Goal: Complete application form

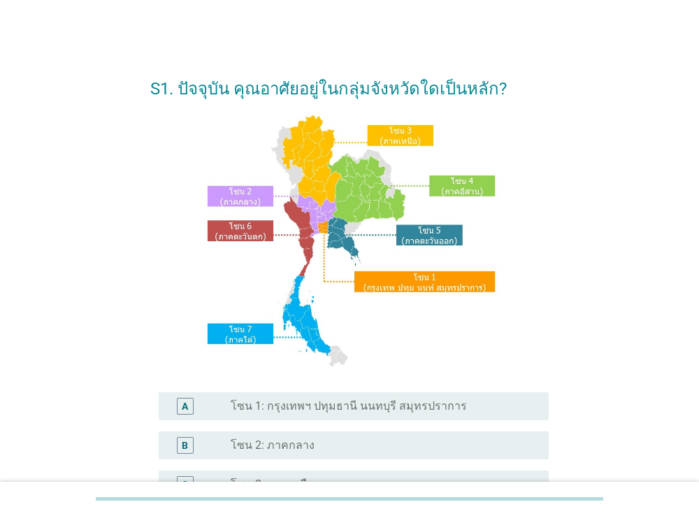
click at [301, 412] on label "โซน 1: กรุงเทพฯ ปทุมธานี นนทบุรี สมุทรปราการ" at bounding box center [349, 406] width 236 height 14
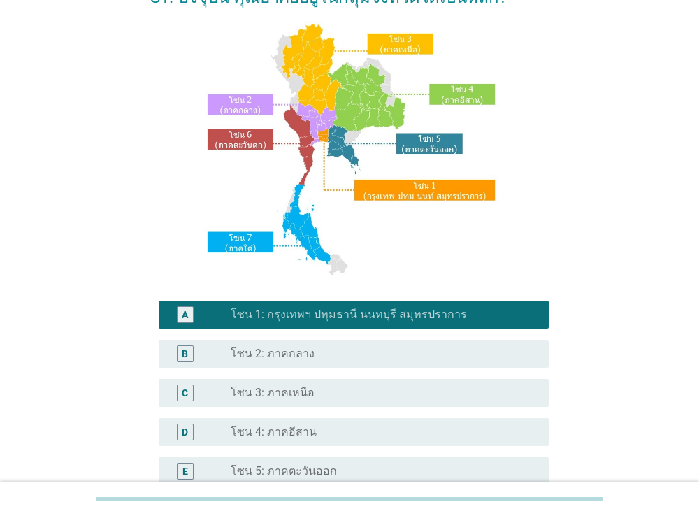
scroll to position [319, 0]
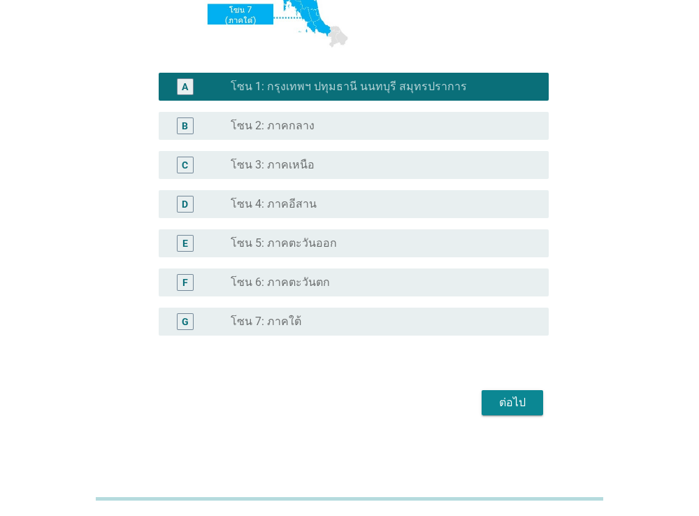
click at [515, 400] on div "ต่อไป" at bounding box center [512, 402] width 39 height 17
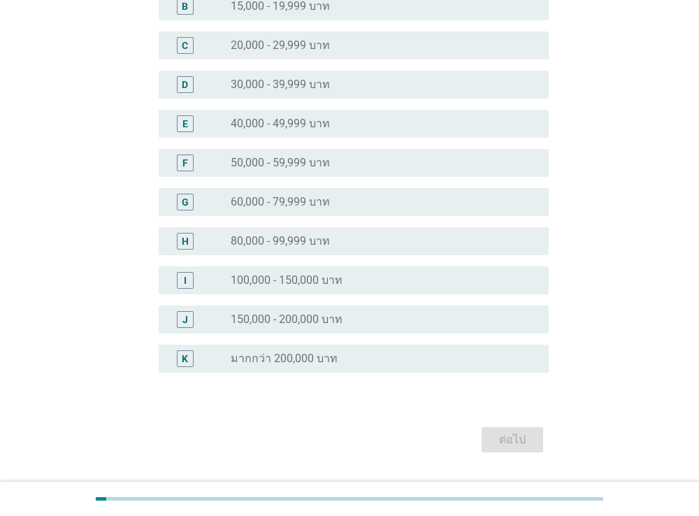
scroll to position [232, 0]
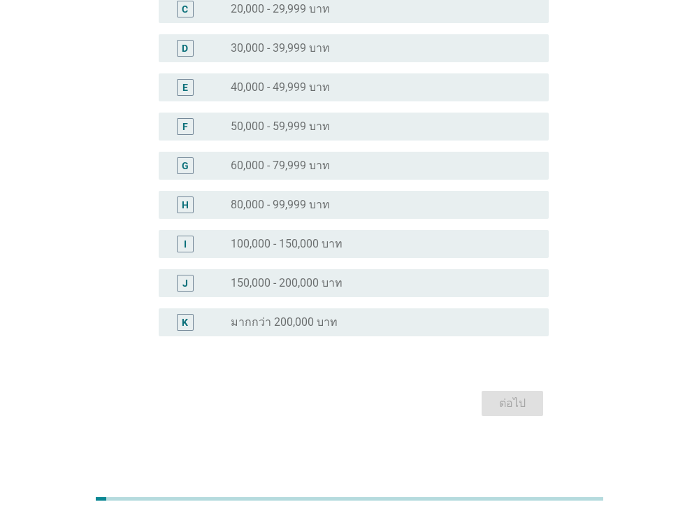
click at [373, 279] on div "radio_button_unchecked 150,000 - 200,000 บาท" at bounding box center [379, 283] width 296 height 14
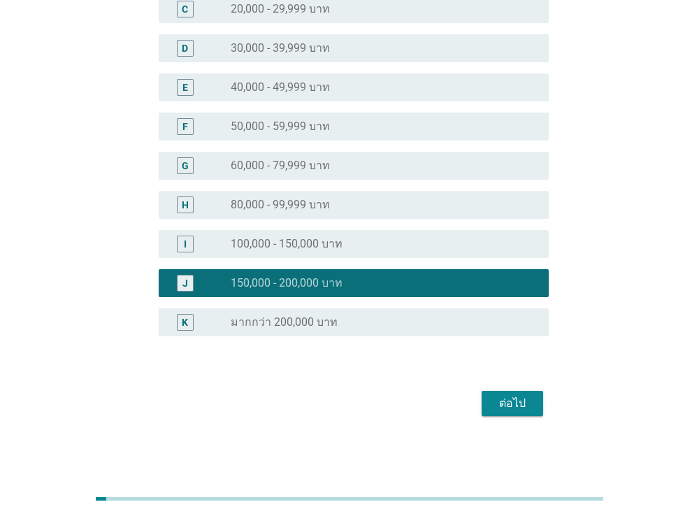
click at [505, 393] on button "ต่อไป" at bounding box center [512, 403] width 61 height 25
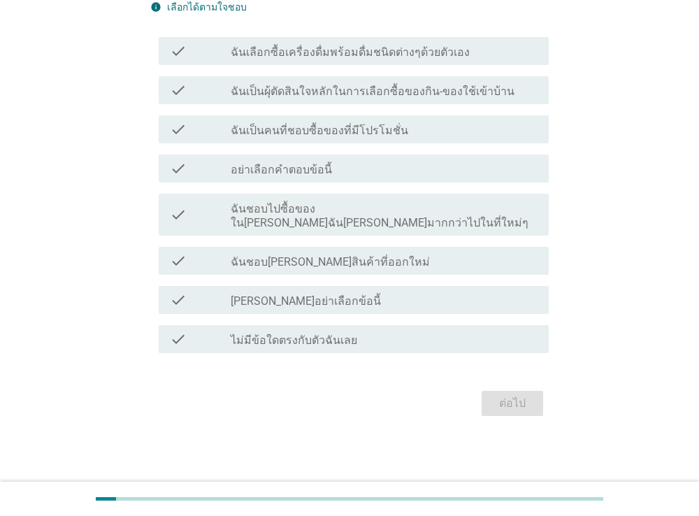
scroll to position [0, 0]
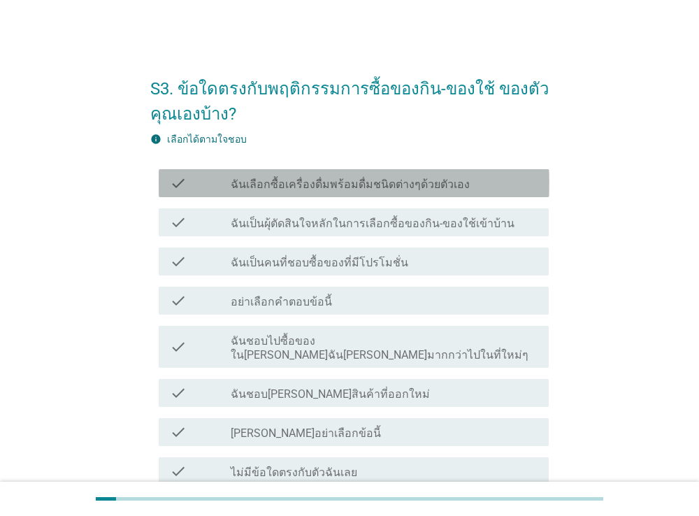
click at [360, 187] on label "ฉันเลือกซื้อเครื่องดื่มพร้อมดื่มชนิดต่างๆด้วยตัวเอง" at bounding box center [350, 185] width 239 height 14
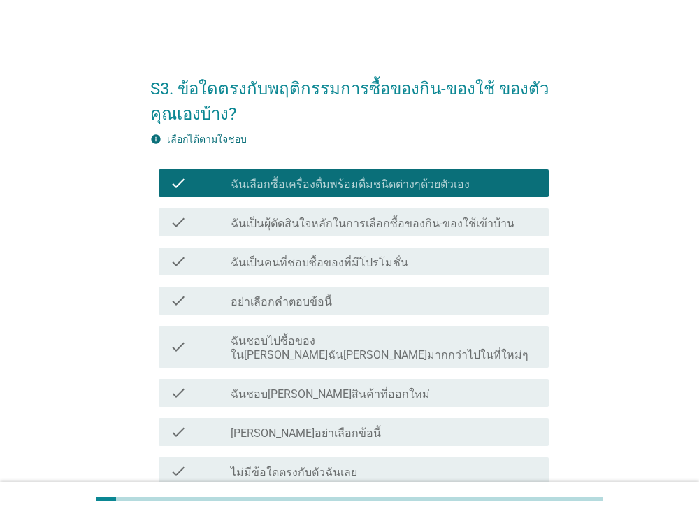
click at [363, 253] on div "check_box_outline_blank ฉันเป็นคนที่ชอบซื้อของที่มีโปรโมชั่น" at bounding box center [384, 261] width 307 height 17
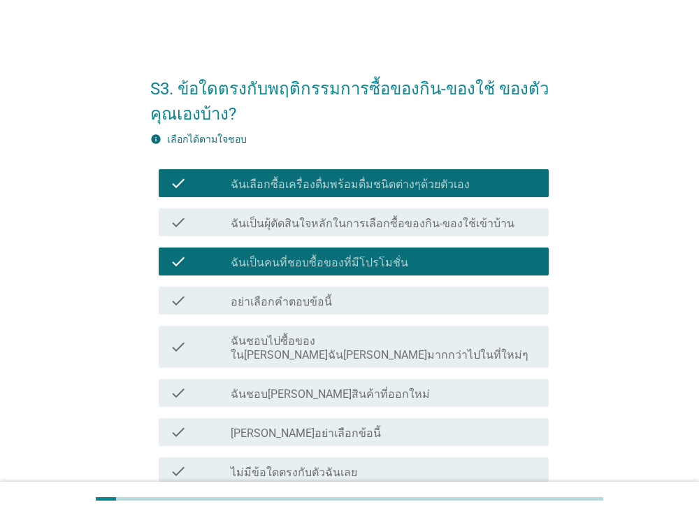
click at [284, 387] on label "ฉันชอบ[PERSON_NAME]สินค้าที่ออกใหม่" at bounding box center [330, 394] width 199 height 14
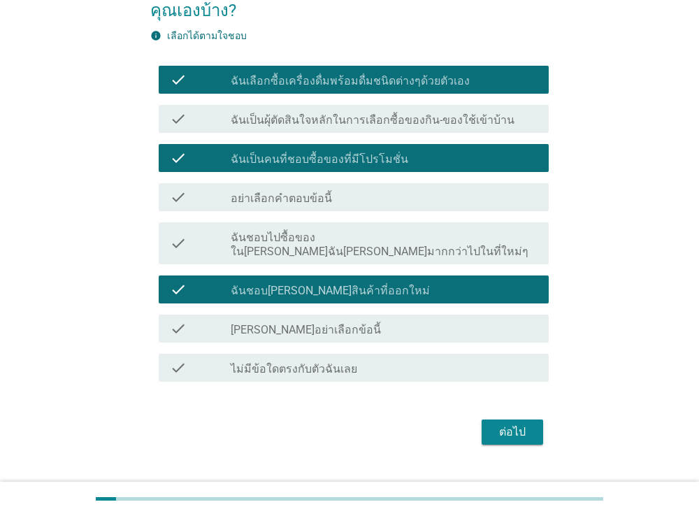
scroll to position [118, 0]
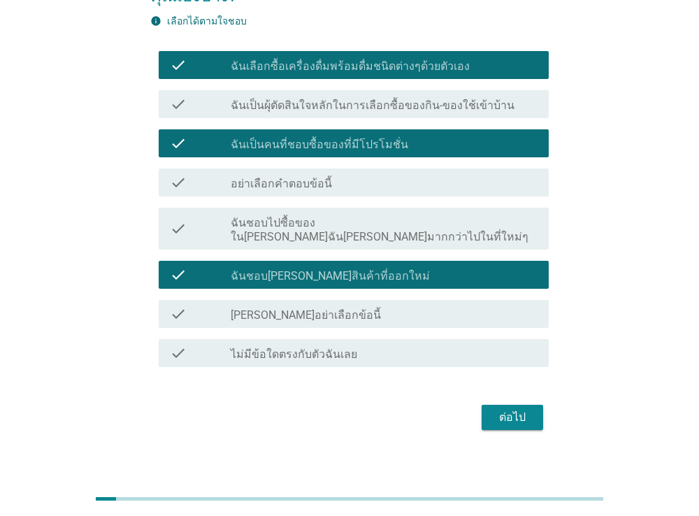
click at [507, 104] on div "check_box_outline_blank ฉันเป็นผุ้ตัดสินใจหลักในการเลือกซื้อของกิน-ของใช้เข้าบ้…" at bounding box center [384, 104] width 307 height 17
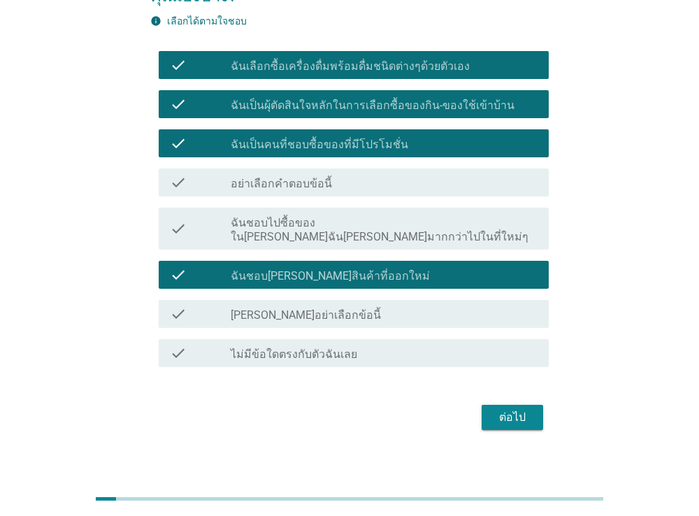
click at [530, 409] on div "ต่อไป" at bounding box center [512, 417] width 39 height 17
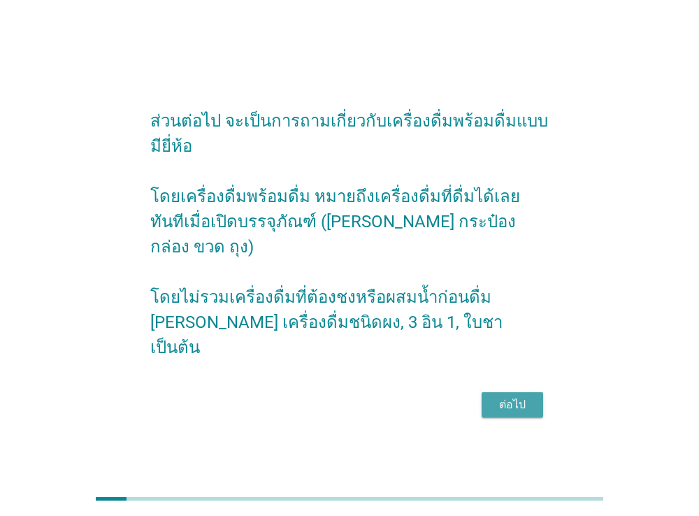
click at [523, 396] on div "ต่อไป" at bounding box center [512, 404] width 39 height 17
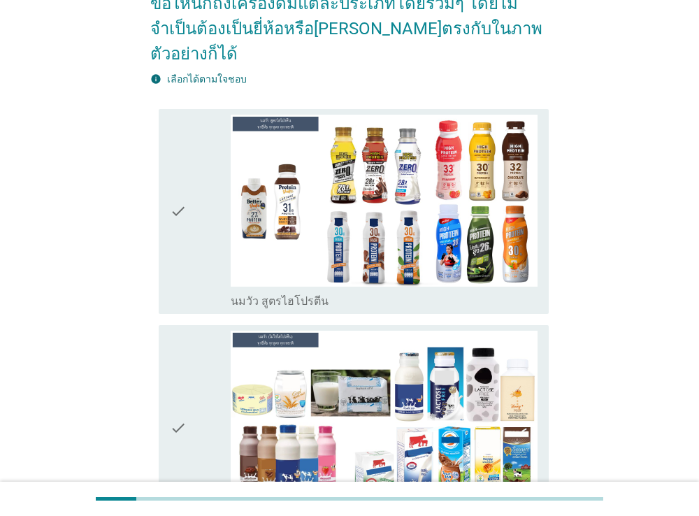
scroll to position [241, 0]
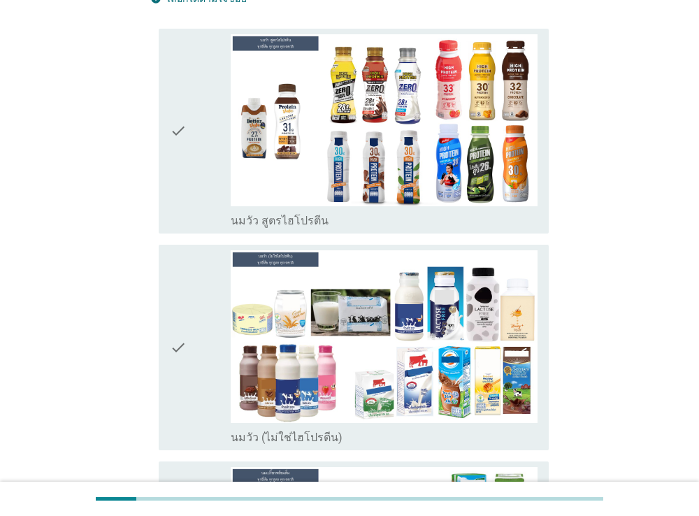
click at [186, 312] on icon "check" at bounding box center [178, 347] width 17 height 194
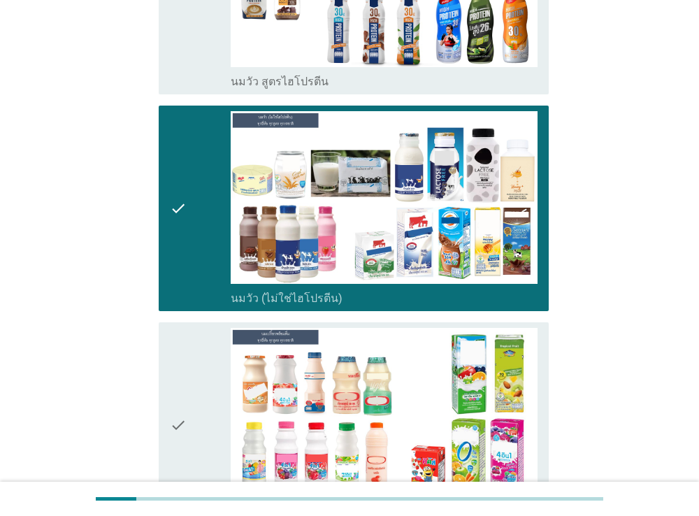
scroll to position [483, 0]
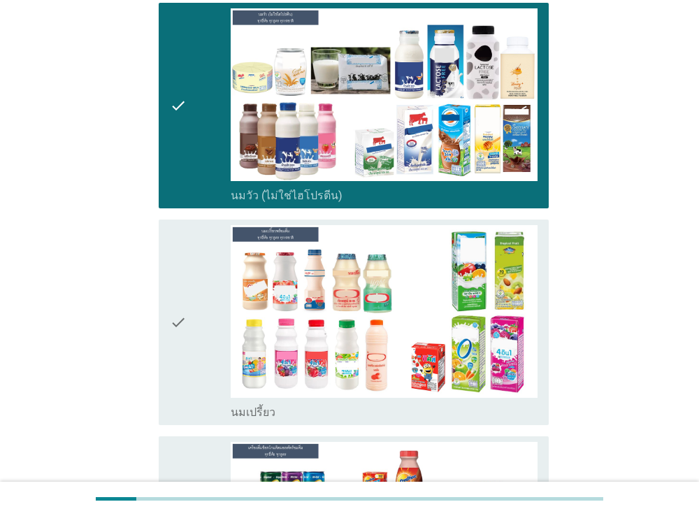
click at [183, 301] on icon "check" at bounding box center [178, 322] width 17 height 194
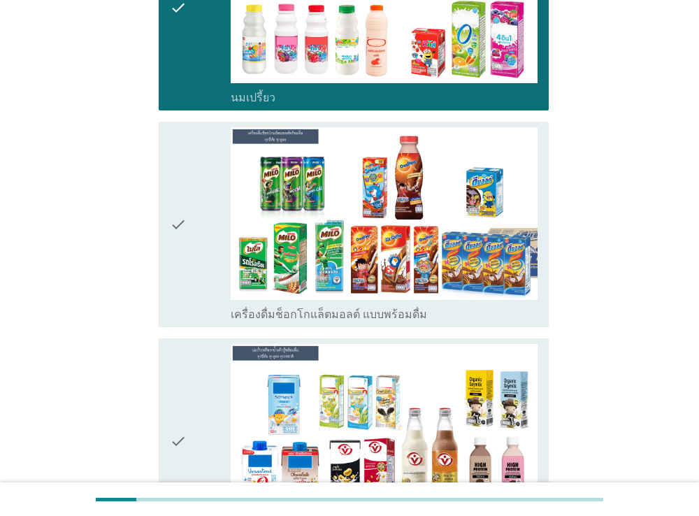
scroll to position [805, 0]
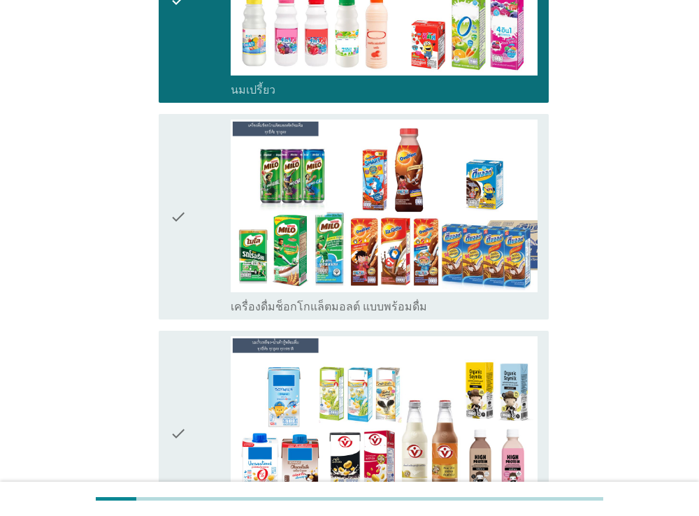
click at [186, 194] on icon "check" at bounding box center [178, 217] width 17 height 194
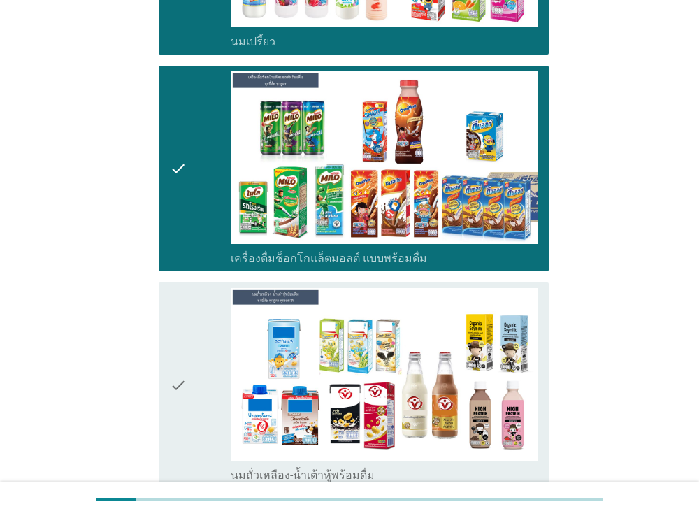
scroll to position [966, 0]
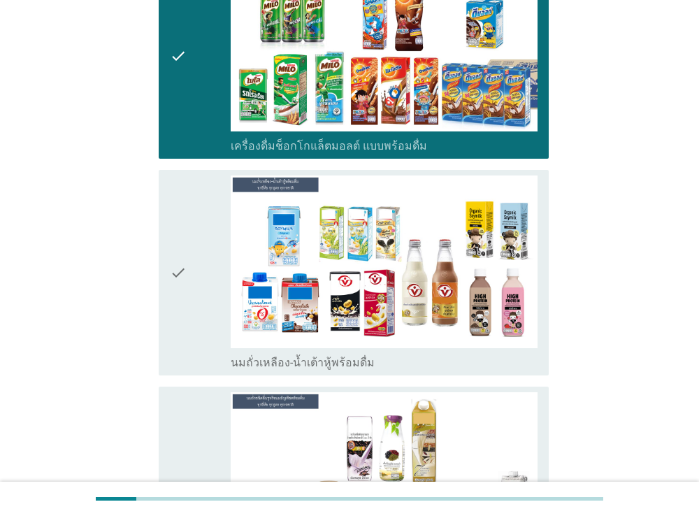
click at [186, 238] on icon "check" at bounding box center [178, 272] width 17 height 194
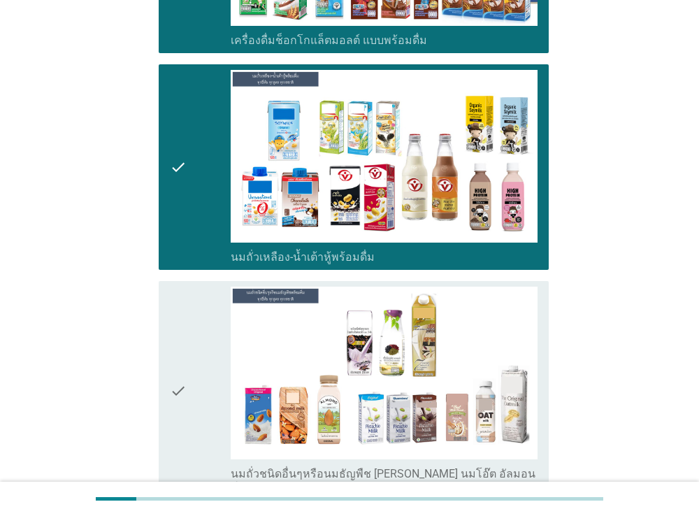
scroll to position [1208, 0]
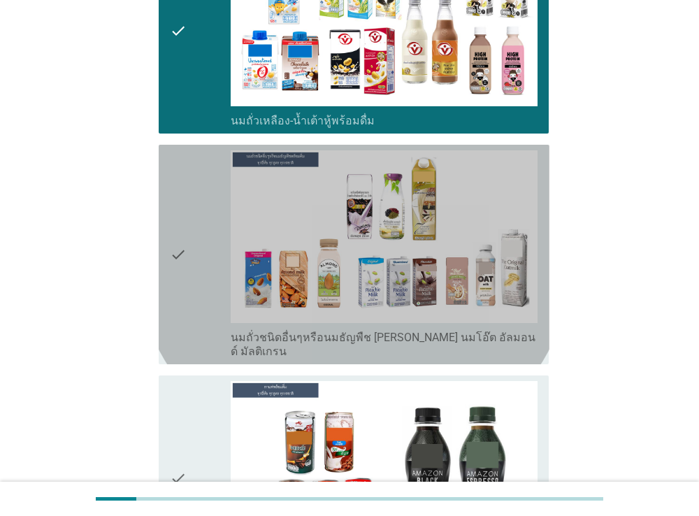
click at [189, 222] on div "check" at bounding box center [200, 254] width 61 height 208
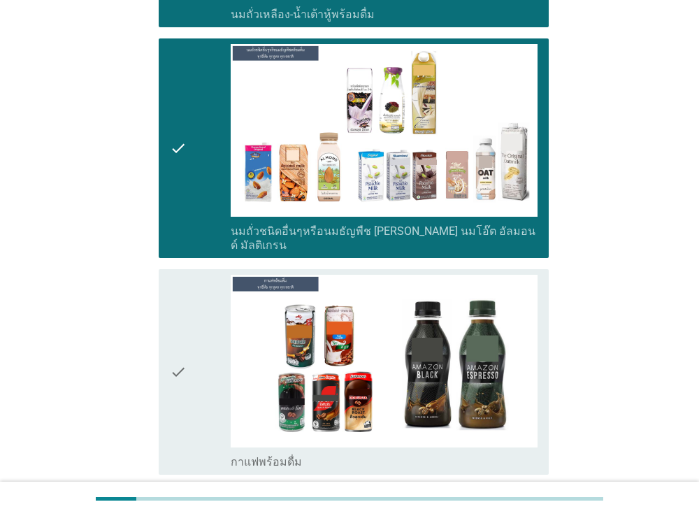
scroll to position [1449, 0]
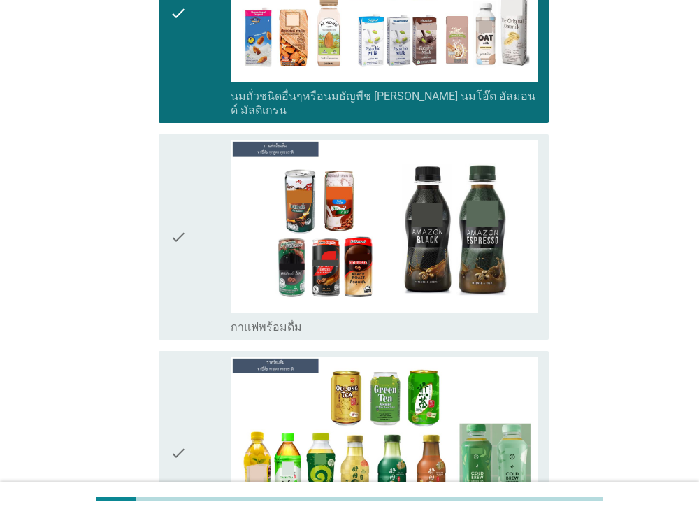
click at [189, 190] on div "check" at bounding box center [200, 237] width 61 height 194
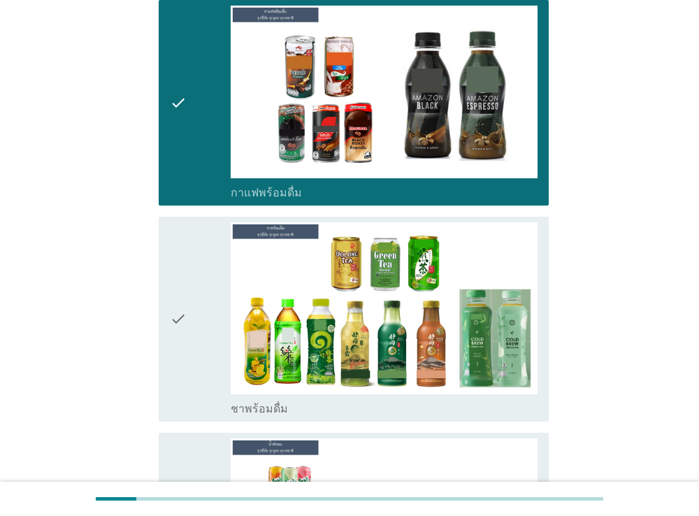
scroll to position [1610, 0]
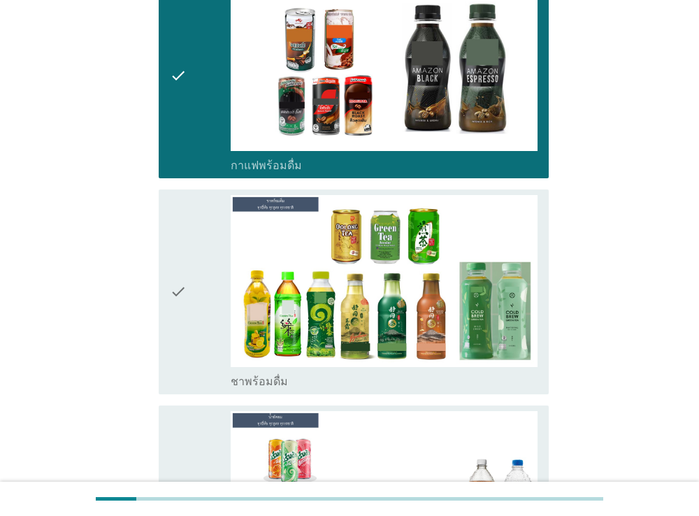
click at [187, 253] on div "check" at bounding box center [200, 292] width 61 height 194
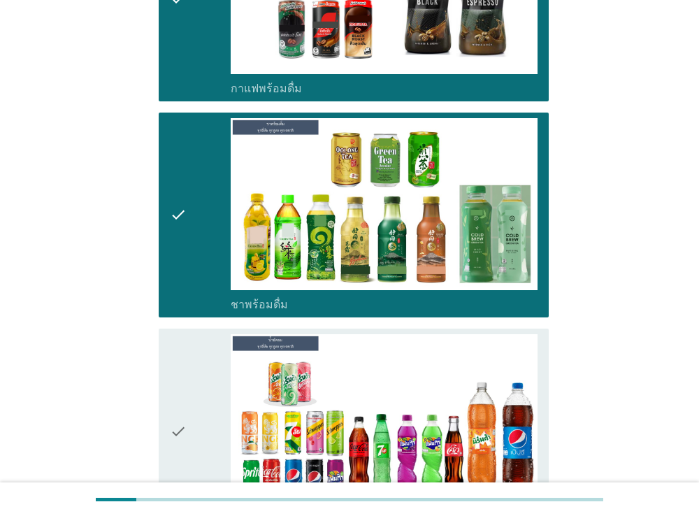
scroll to position [1851, 0]
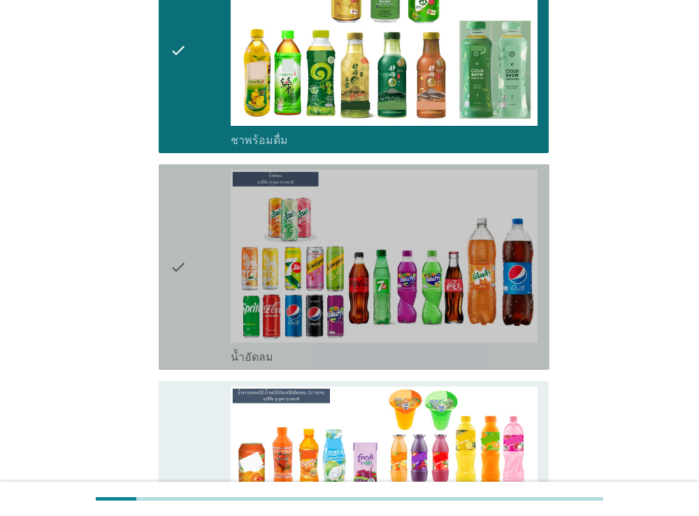
click at [194, 256] on div "check" at bounding box center [200, 267] width 61 height 194
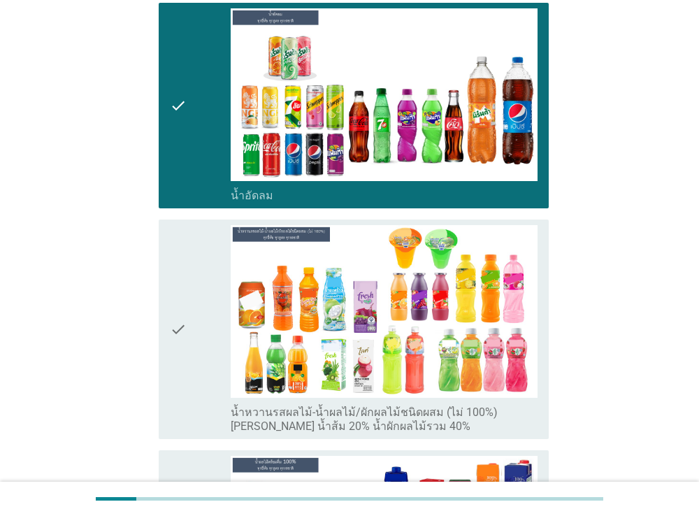
click at [192, 298] on div "check" at bounding box center [200, 329] width 61 height 208
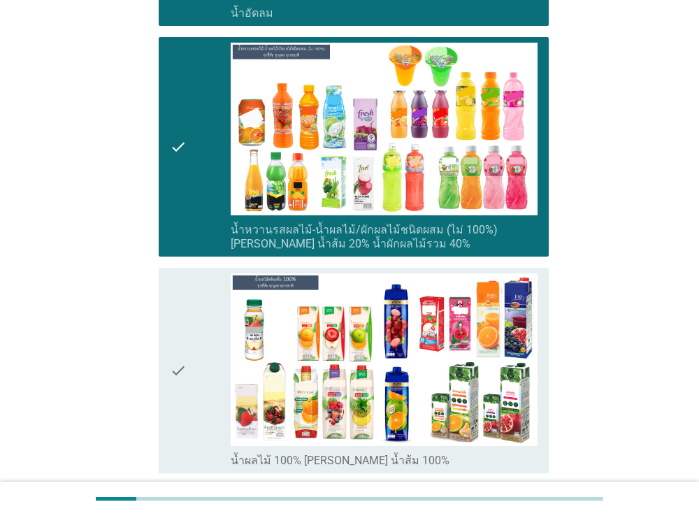
scroll to position [2254, 0]
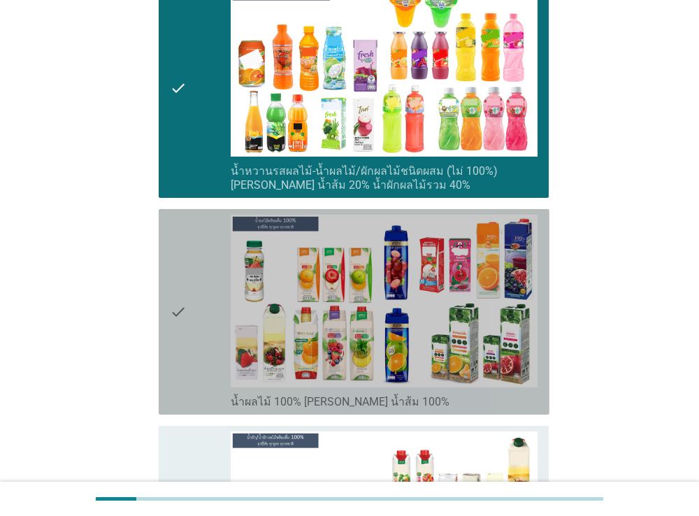
click at [183, 273] on icon "check" at bounding box center [178, 312] width 17 height 194
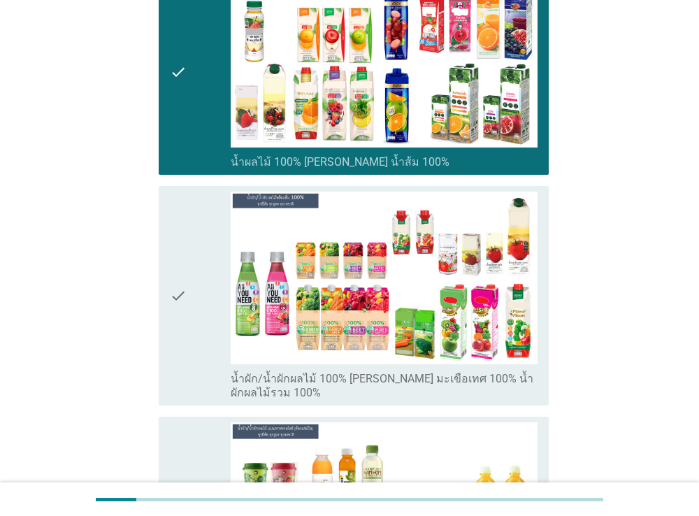
scroll to position [2496, 0]
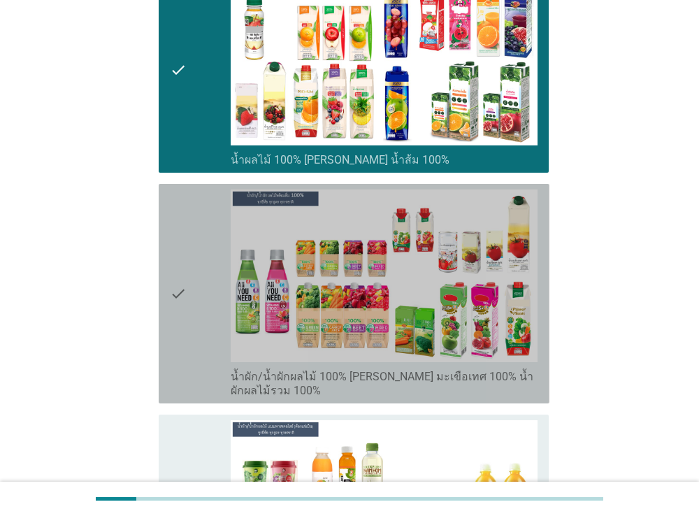
click at [179, 256] on icon "check" at bounding box center [178, 293] width 17 height 208
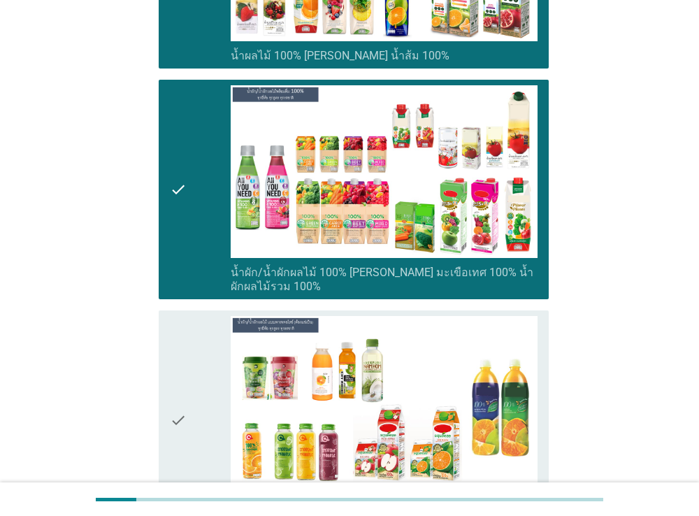
scroll to position [2656, 0]
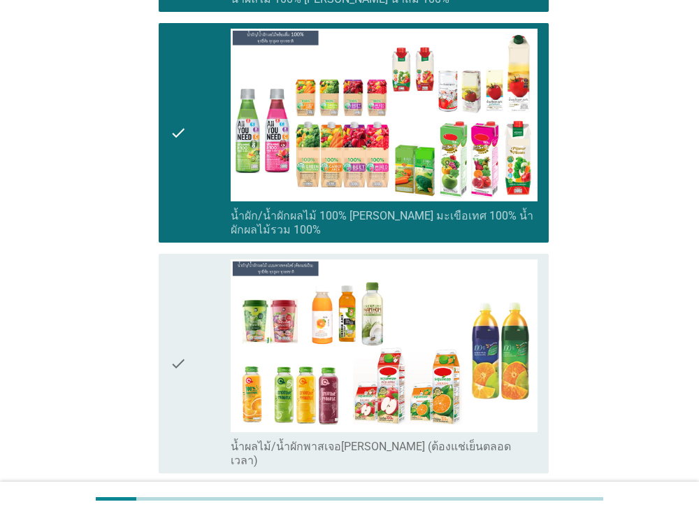
click at [177, 311] on icon "check" at bounding box center [178, 363] width 17 height 208
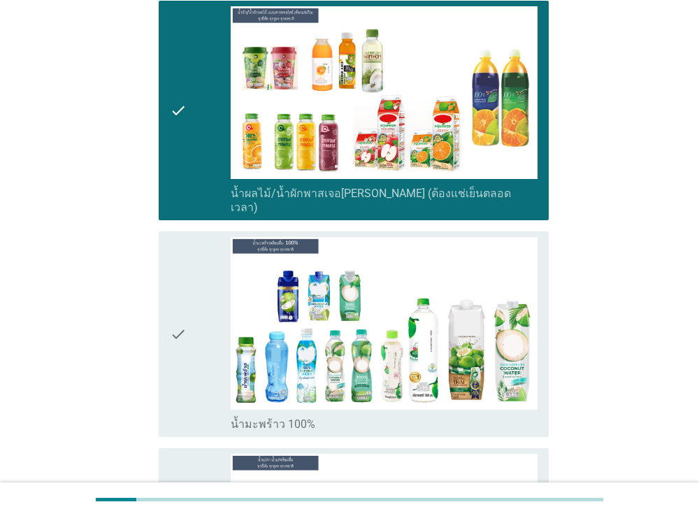
scroll to position [2978, 0]
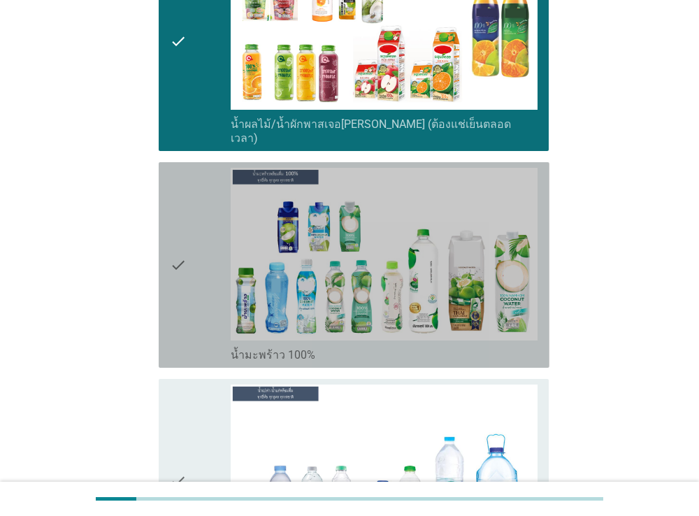
click at [166, 213] on div "check check_box_outline_blank น้ำมะพร้าว 100%" at bounding box center [354, 264] width 391 height 205
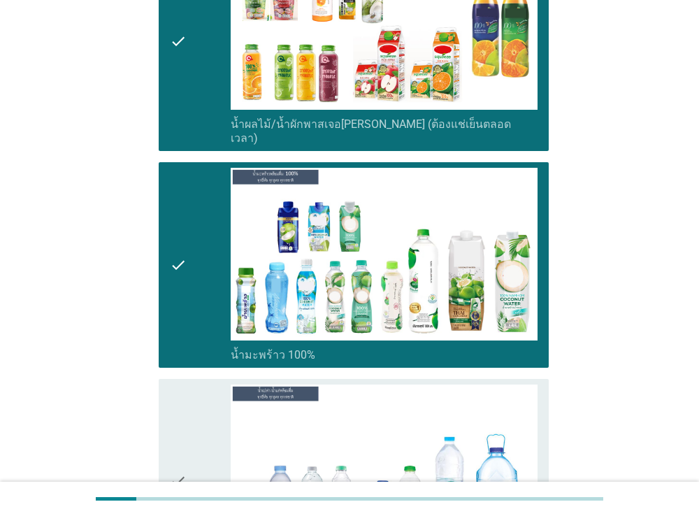
scroll to position [3139, 0]
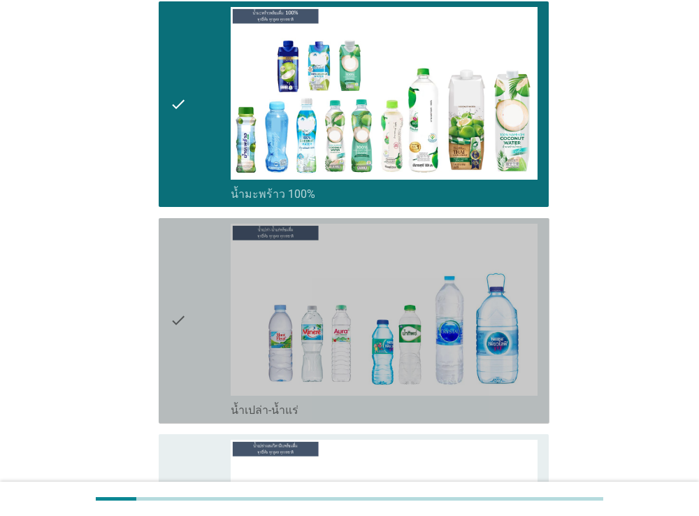
click at [175, 256] on icon "check" at bounding box center [178, 321] width 17 height 194
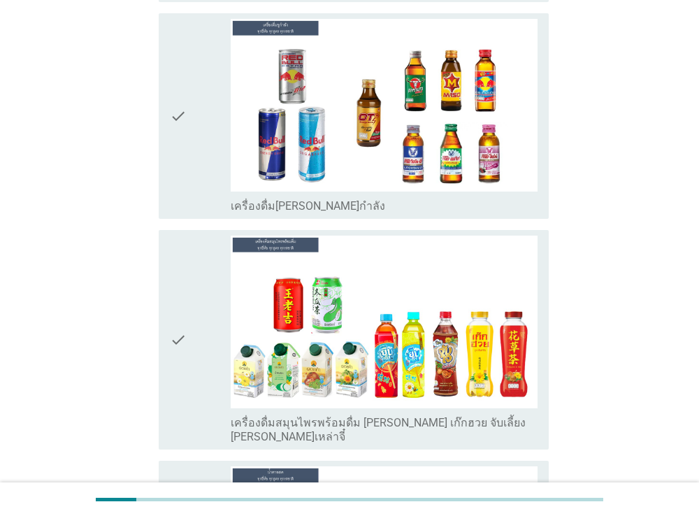
scroll to position [4266, 0]
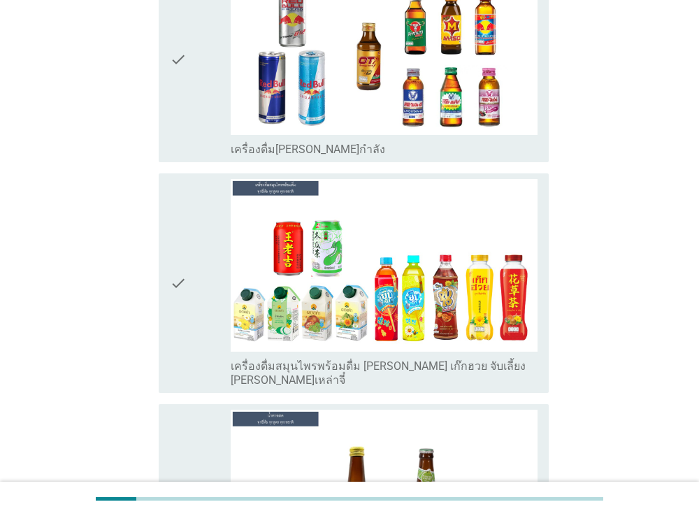
click at [169, 221] on div "check check_box_outline_blank เครื่องดื่มสมุนไพรพร้อมดื่ม [PERSON_NAME] เก๊กฮวย…" at bounding box center [354, 282] width 391 height 219
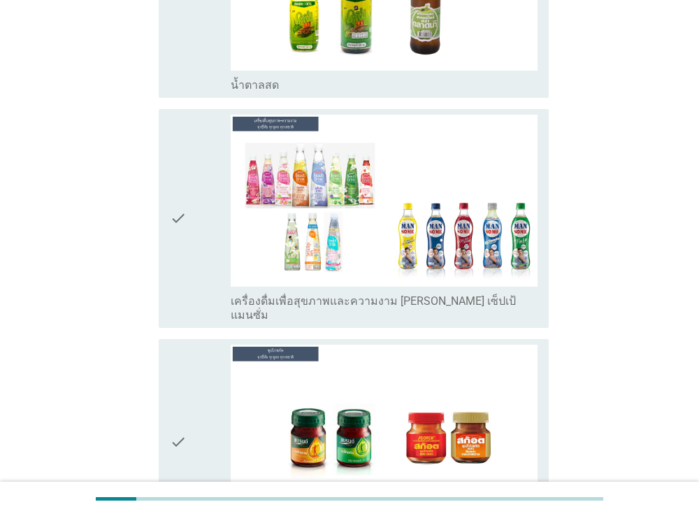
scroll to position [4911, 0]
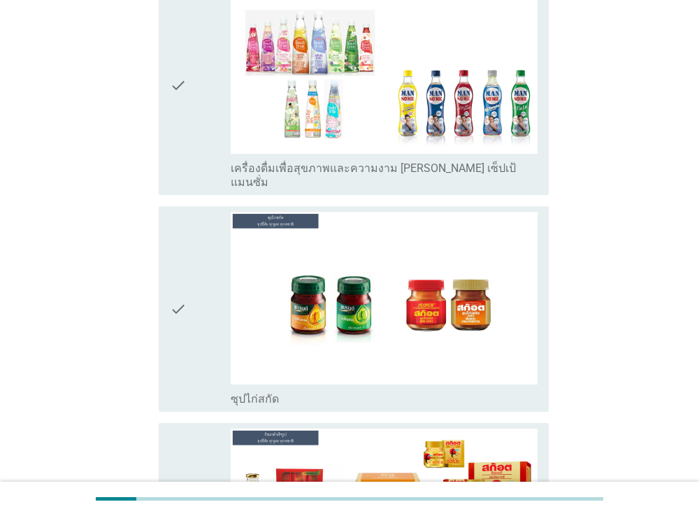
click at [189, 219] on div "check" at bounding box center [200, 309] width 61 height 194
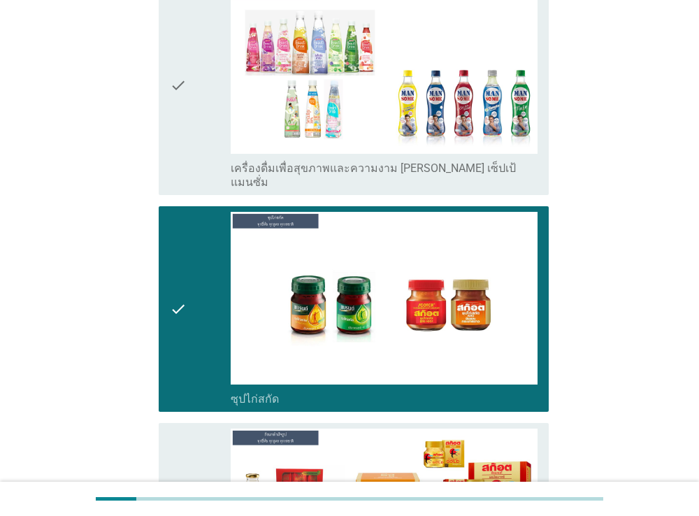
click at [184, 428] on icon "check" at bounding box center [178, 525] width 17 height 194
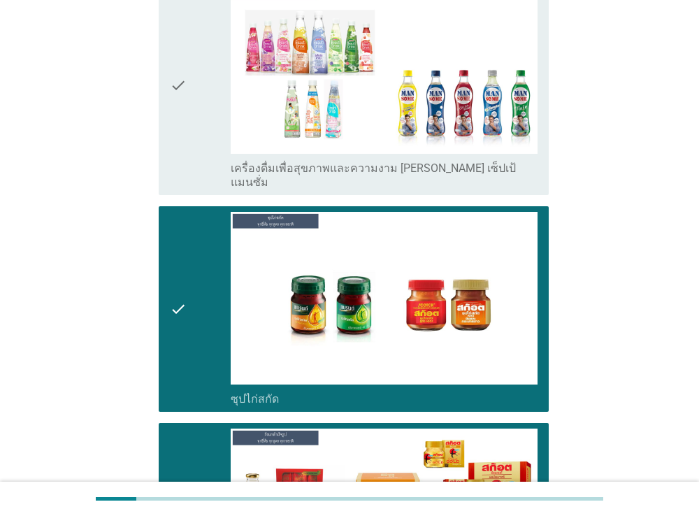
scroll to position [5096, 0]
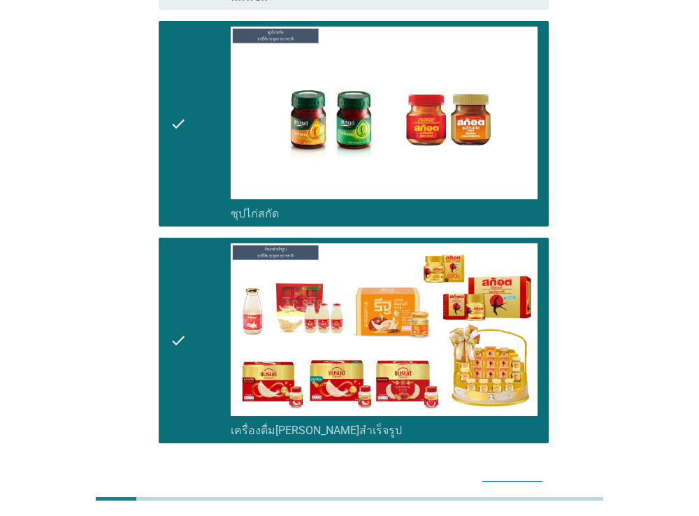
click at [524, 481] on button "ต่อไป" at bounding box center [512, 493] width 61 height 25
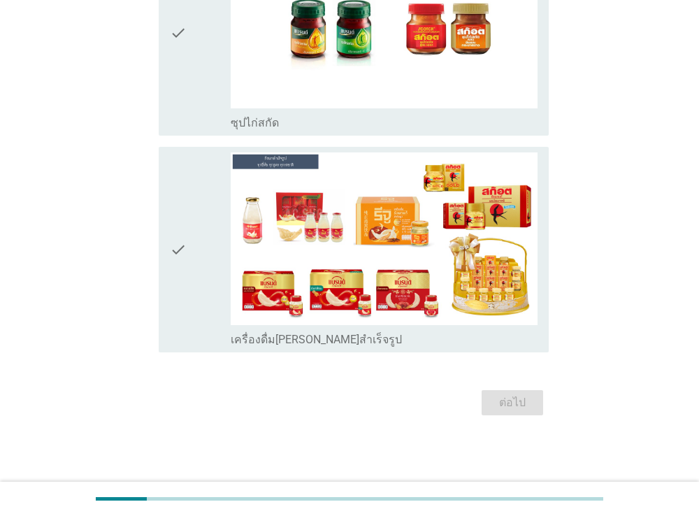
scroll to position [0, 0]
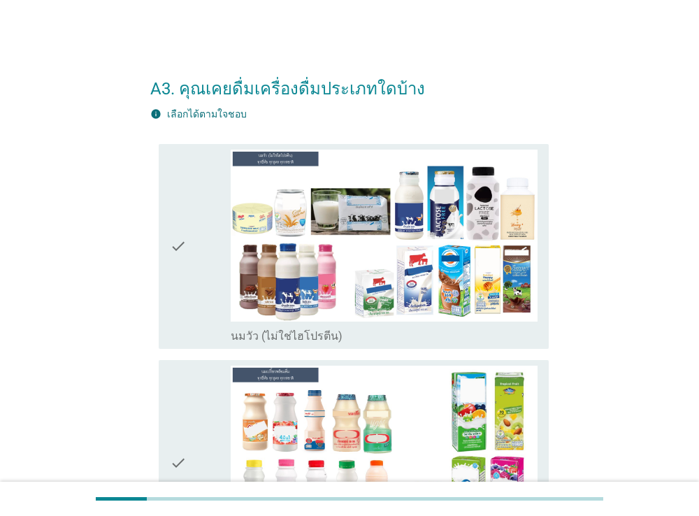
click at [183, 244] on icon "check" at bounding box center [178, 247] width 17 height 194
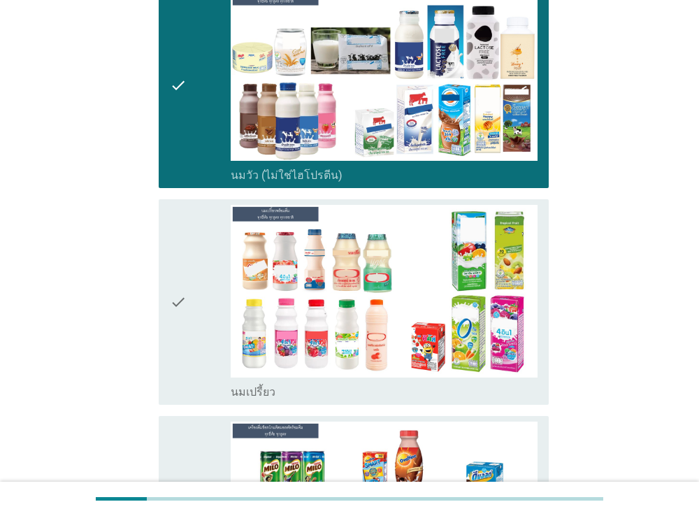
click at [184, 251] on icon "check" at bounding box center [178, 302] width 17 height 194
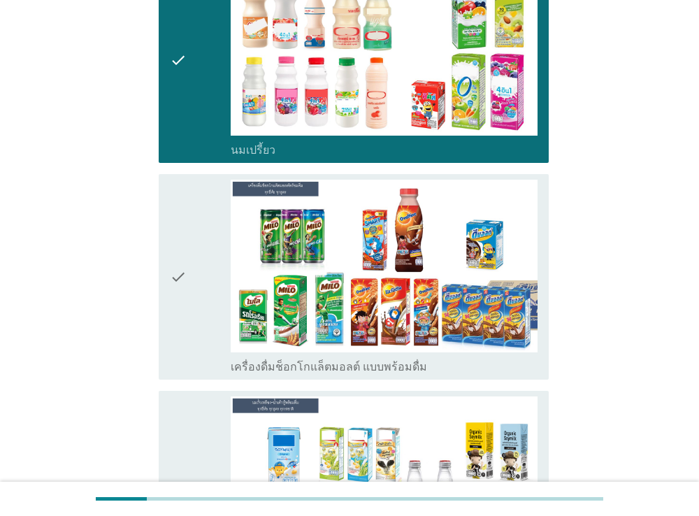
click at [180, 214] on icon "check" at bounding box center [178, 277] width 17 height 194
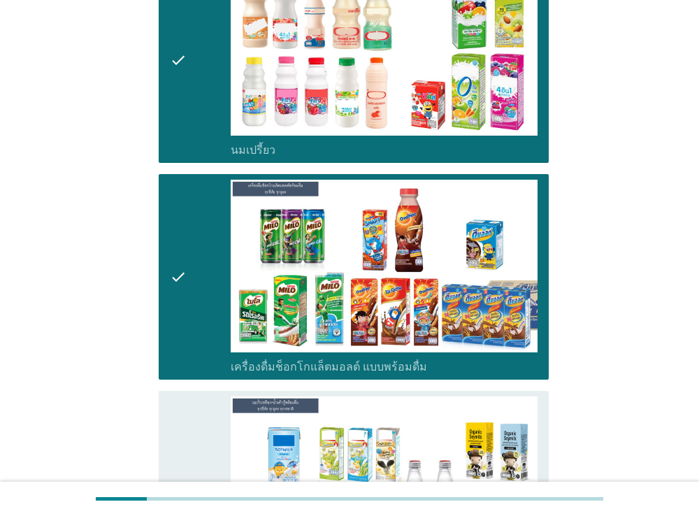
scroll to position [724, 0]
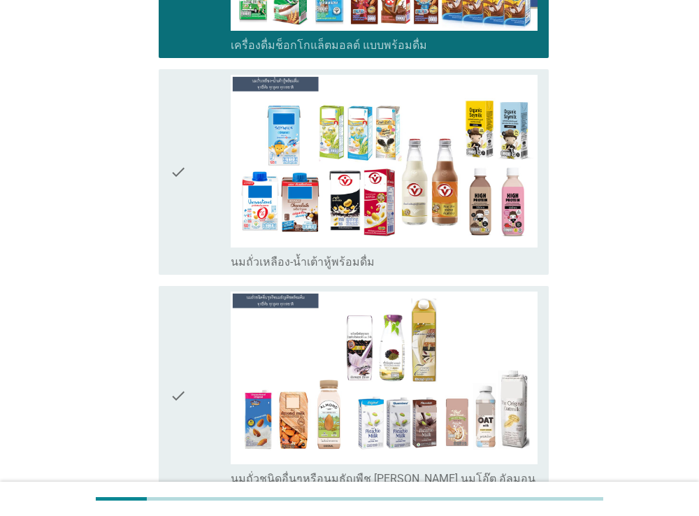
click at [182, 206] on icon "check" at bounding box center [178, 172] width 17 height 194
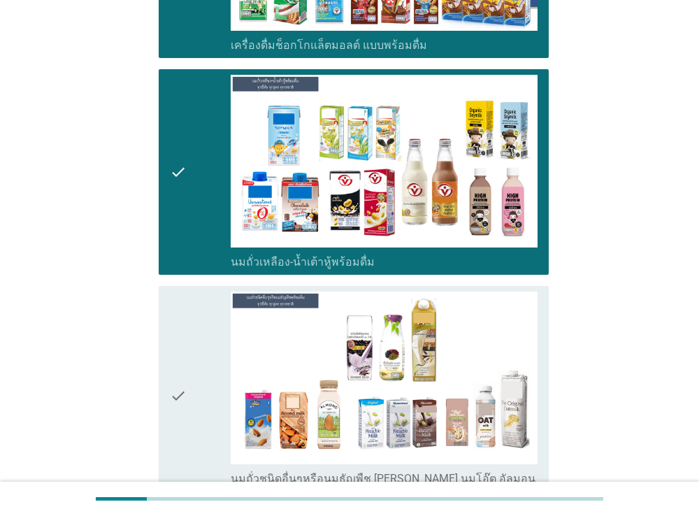
click at [194, 377] on div "check" at bounding box center [200, 395] width 61 height 208
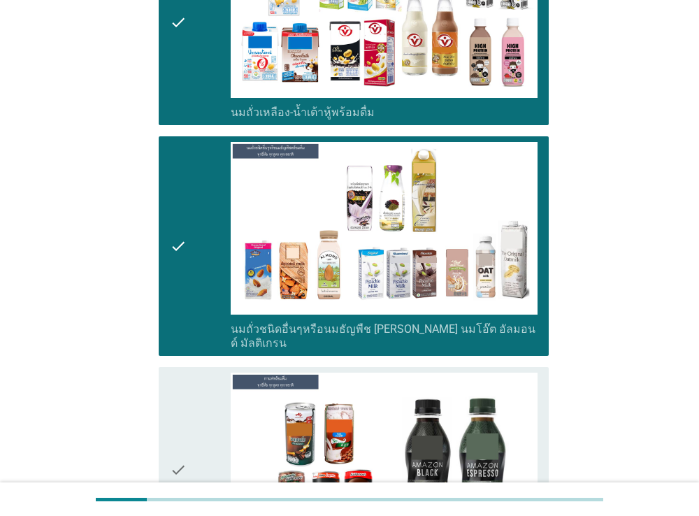
scroll to position [966, 0]
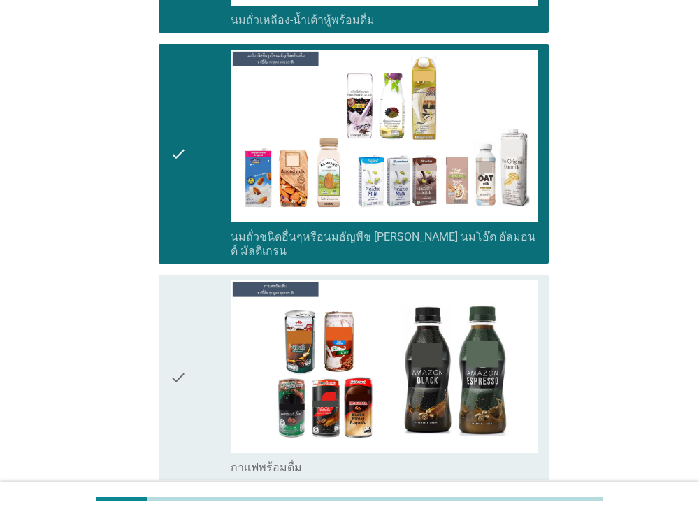
click at [188, 335] on div "check" at bounding box center [200, 377] width 61 height 194
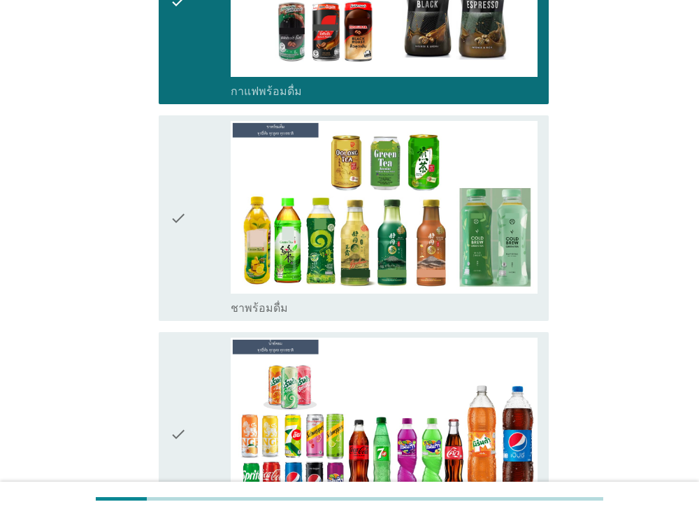
scroll to position [1368, 0]
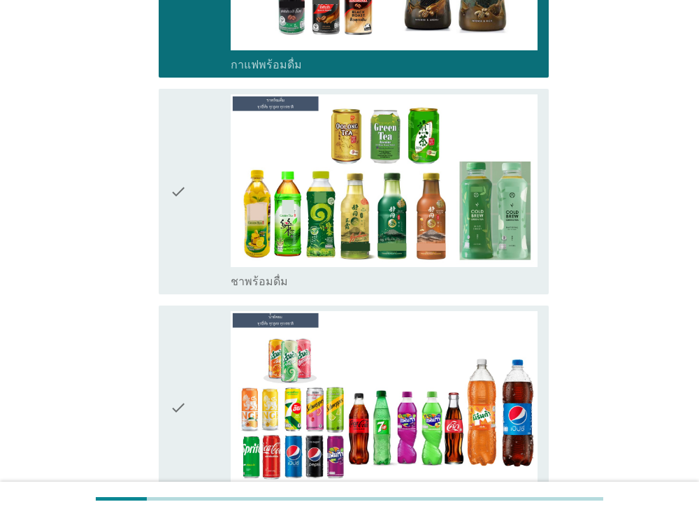
click at [191, 196] on div "check" at bounding box center [200, 191] width 61 height 194
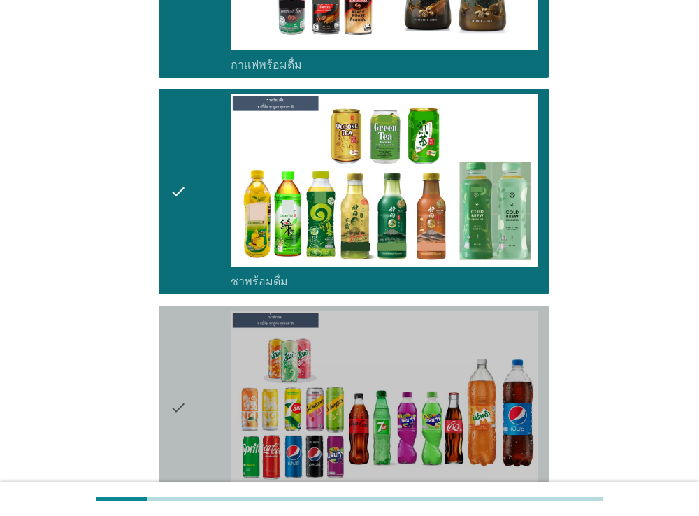
click at [189, 367] on div "check" at bounding box center [200, 408] width 61 height 194
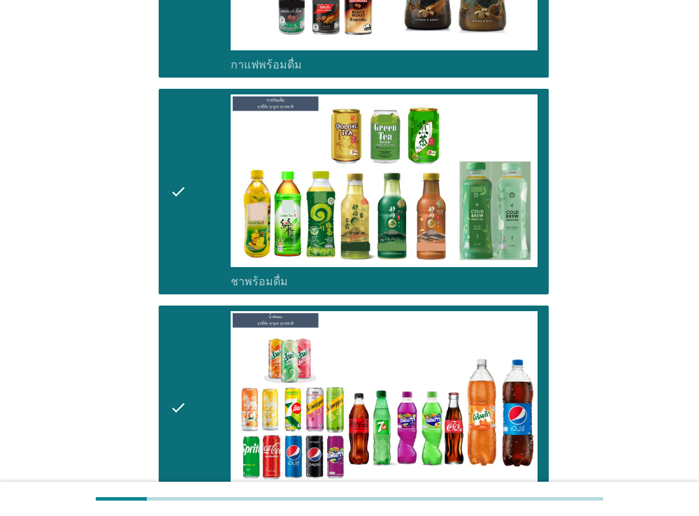
scroll to position [1690, 0]
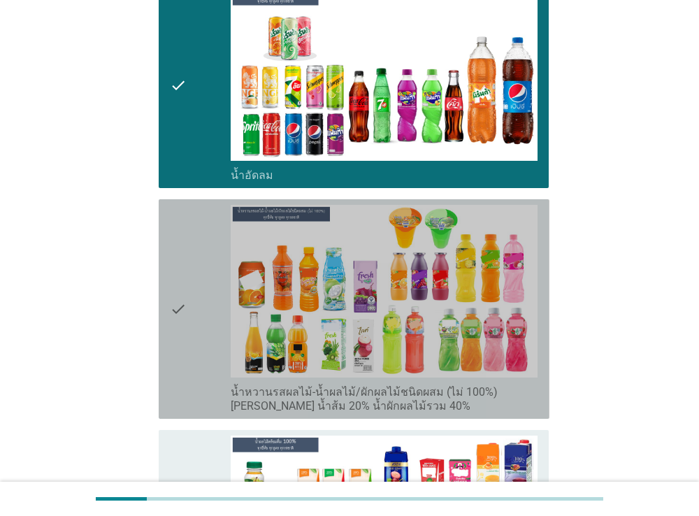
click at [197, 302] on div "check" at bounding box center [200, 309] width 61 height 208
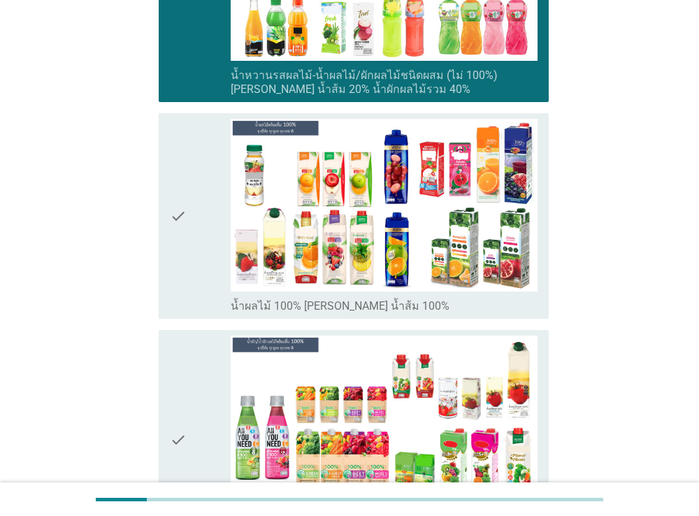
scroll to position [2013, 0]
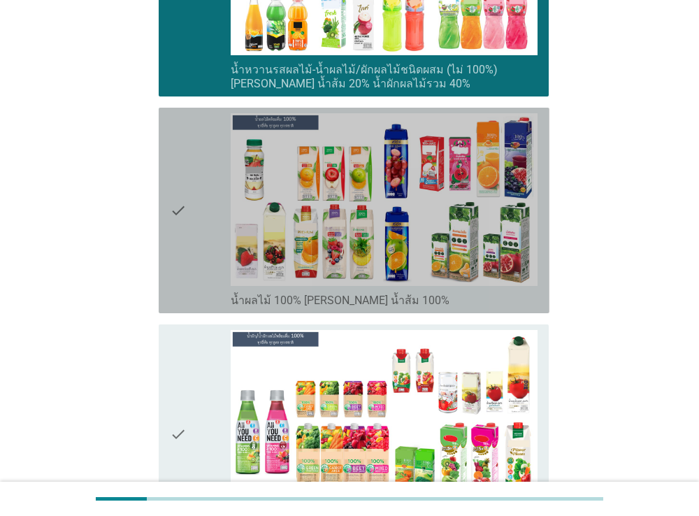
click at [188, 231] on div "check" at bounding box center [200, 210] width 61 height 194
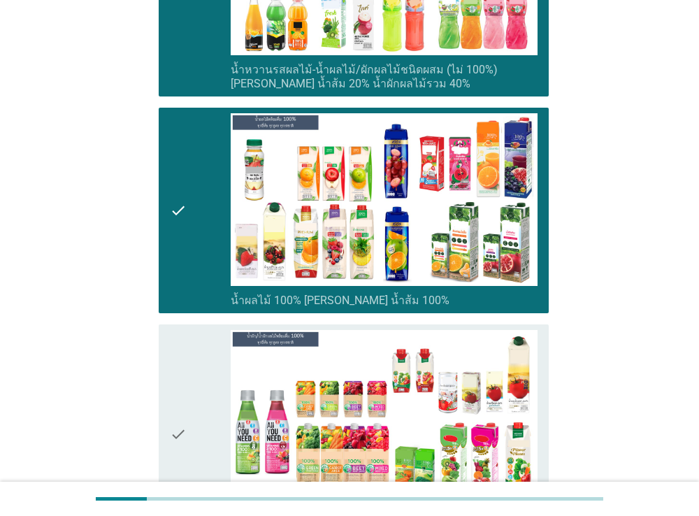
click at [177, 412] on icon "check" at bounding box center [178, 434] width 17 height 208
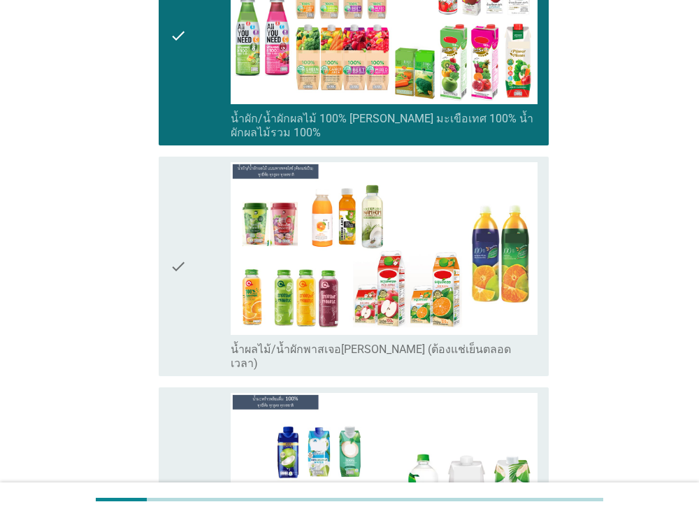
scroll to position [2415, 0]
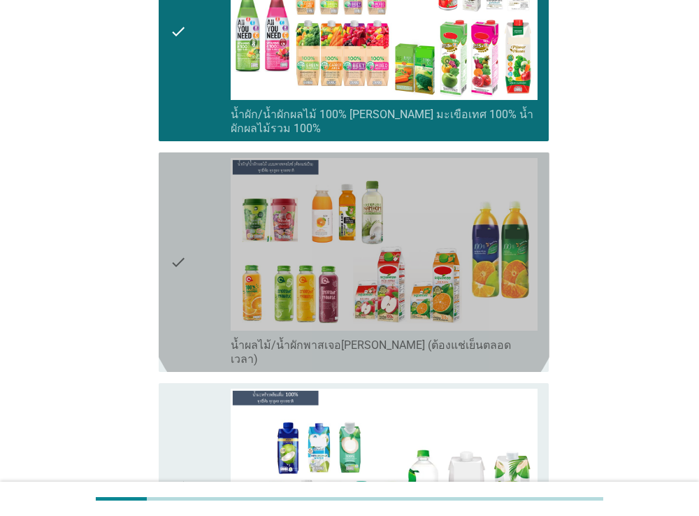
click at [203, 253] on div "check" at bounding box center [200, 262] width 61 height 208
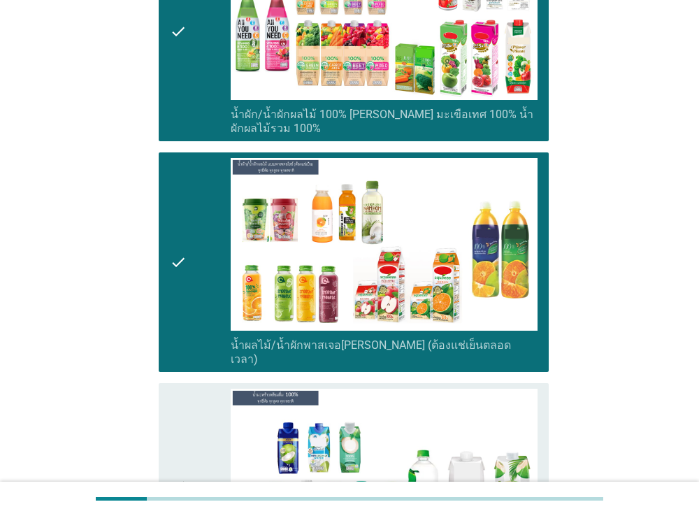
click at [181, 399] on icon "check" at bounding box center [178, 486] width 17 height 194
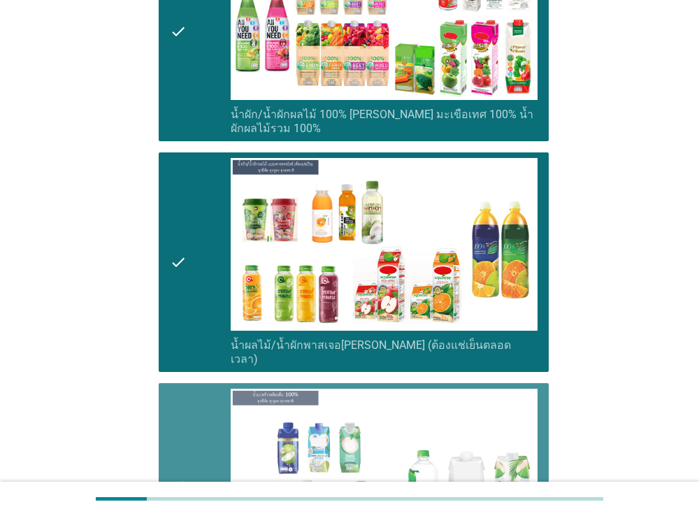
scroll to position [2737, 0]
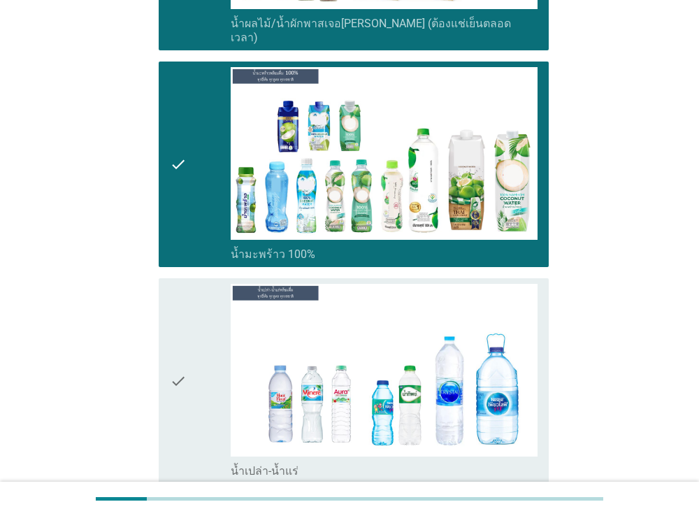
click at [194, 292] on div "check" at bounding box center [200, 381] width 61 height 194
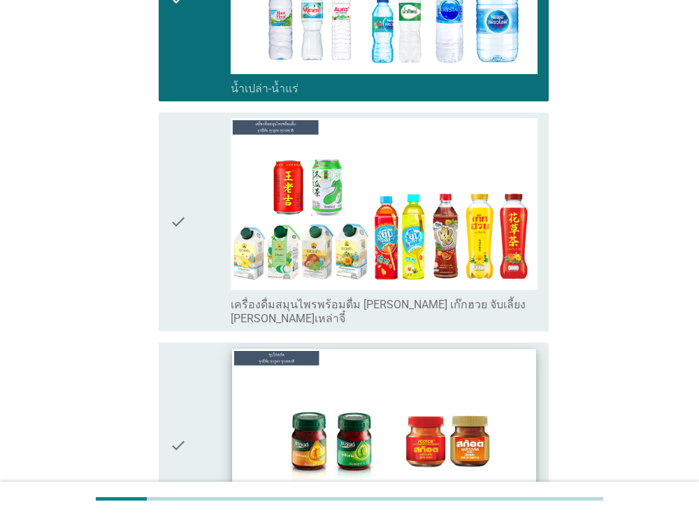
scroll to position [3139, 0]
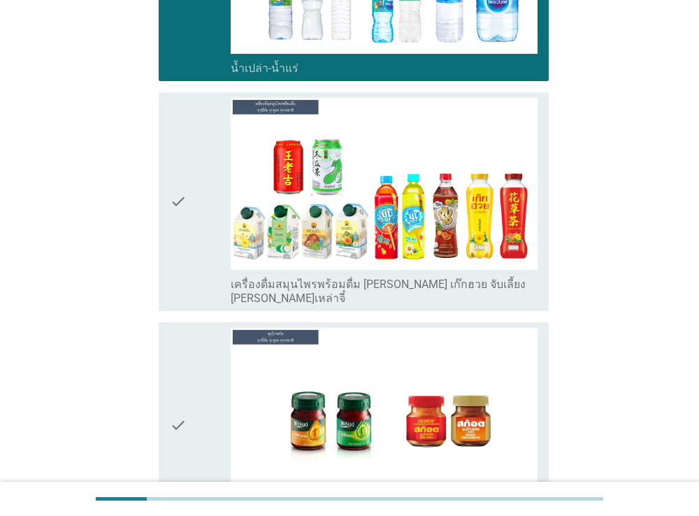
click at [173, 377] on icon "check" at bounding box center [178, 425] width 17 height 194
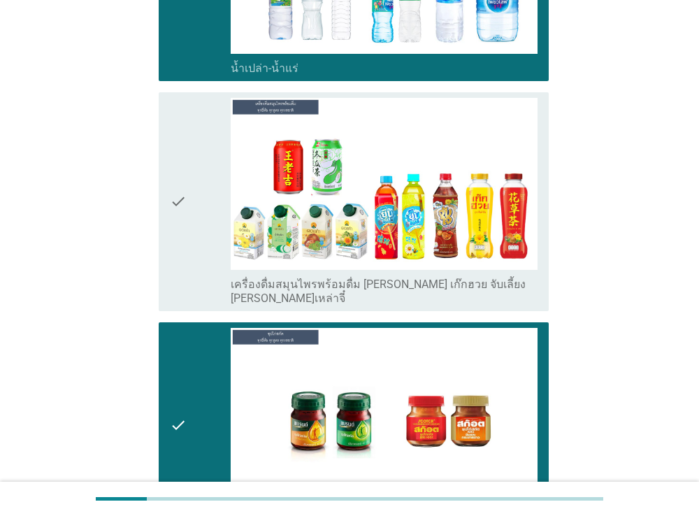
scroll to position [3461, 0]
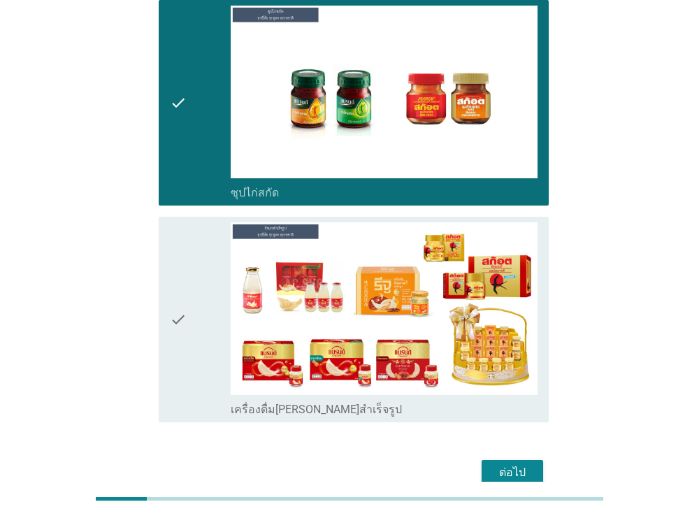
click at [200, 281] on div "check" at bounding box center [200, 319] width 61 height 194
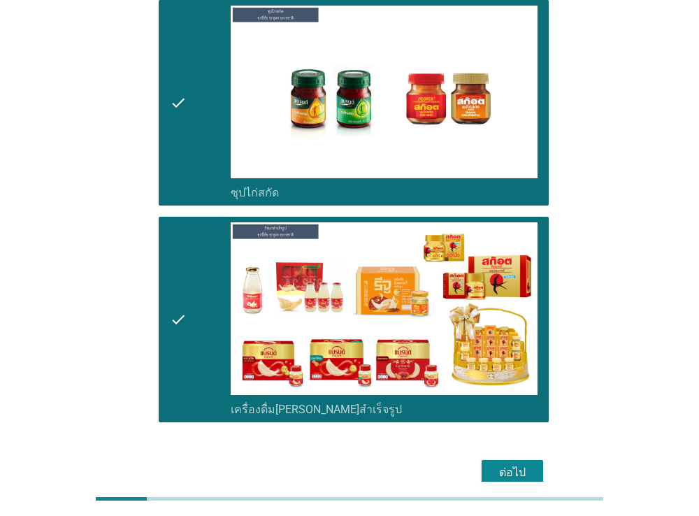
click at [513, 464] on div "ต่อไป" at bounding box center [512, 472] width 39 height 17
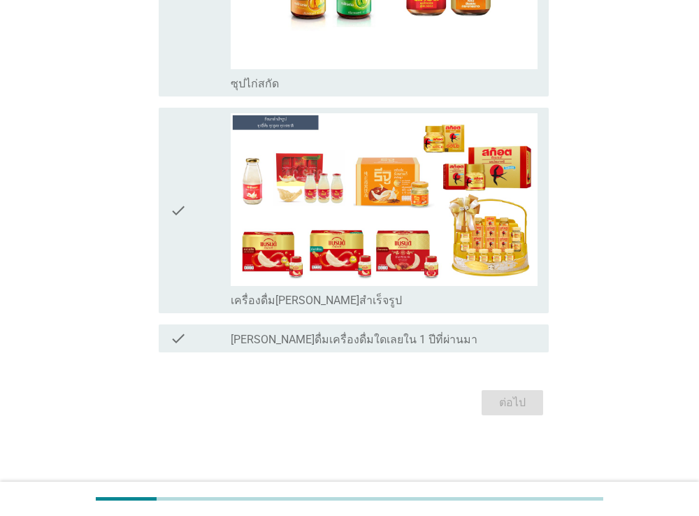
scroll to position [0, 0]
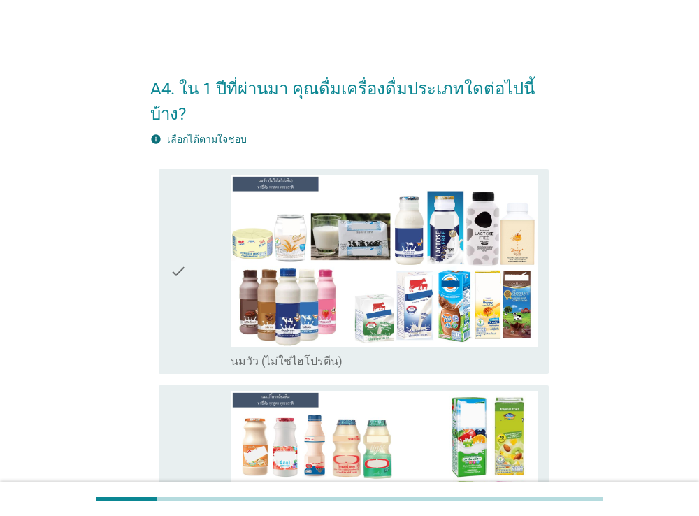
click at [175, 269] on icon "check" at bounding box center [178, 272] width 17 height 194
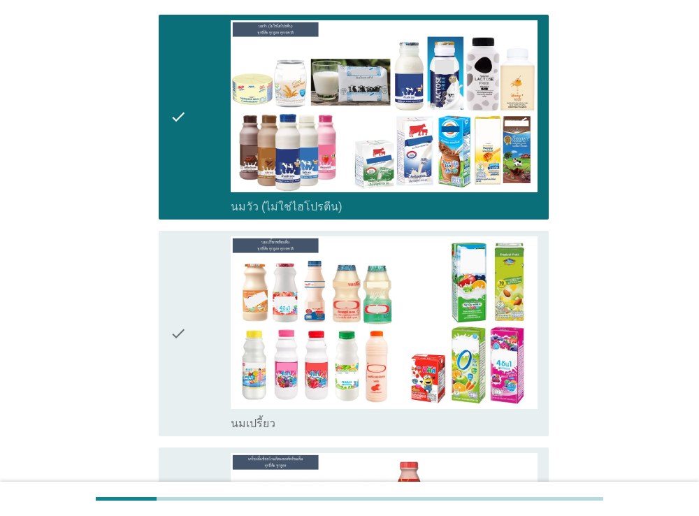
scroll to position [241, 0]
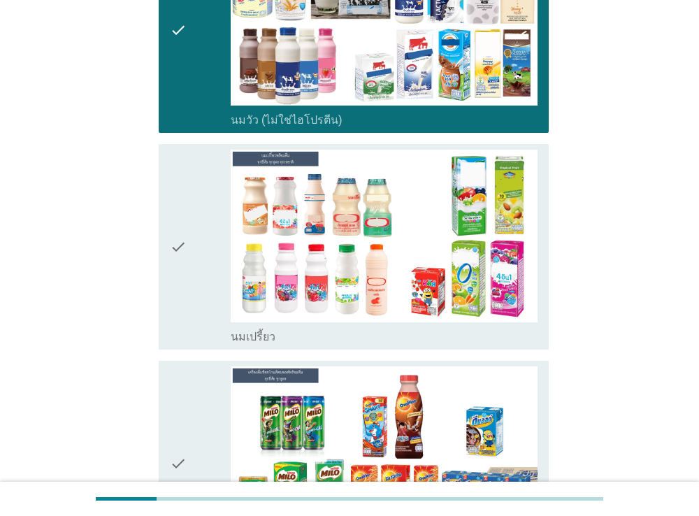
click at [181, 229] on icon "check" at bounding box center [178, 247] width 17 height 194
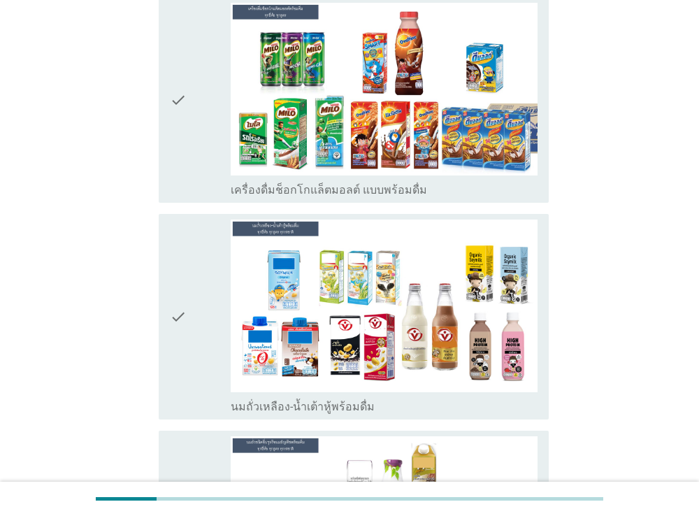
scroll to position [724, 0]
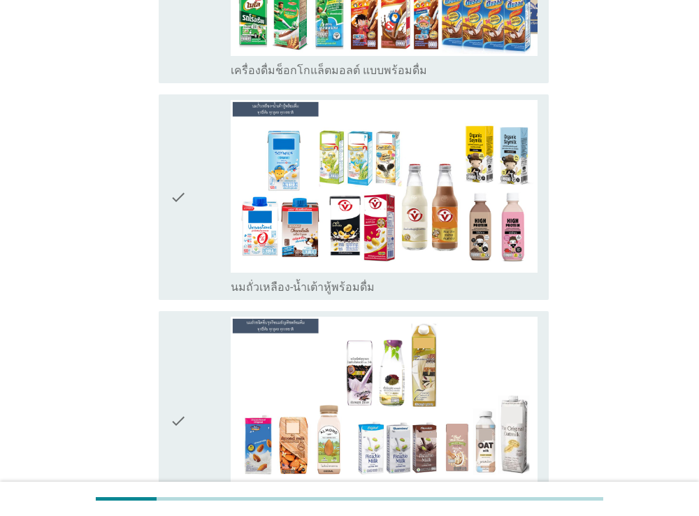
click at [180, 198] on icon "check" at bounding box center [178, 197] width 17 height 194
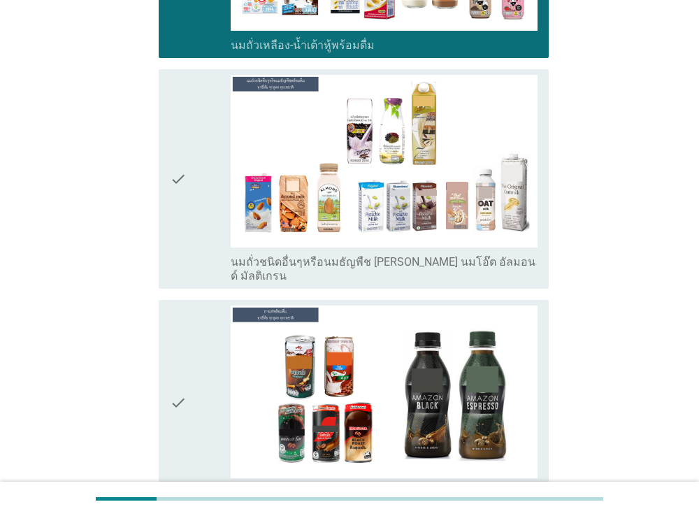
click at [181, 179] on icon "check" at bounding box center [178, 179] width 17 height 208
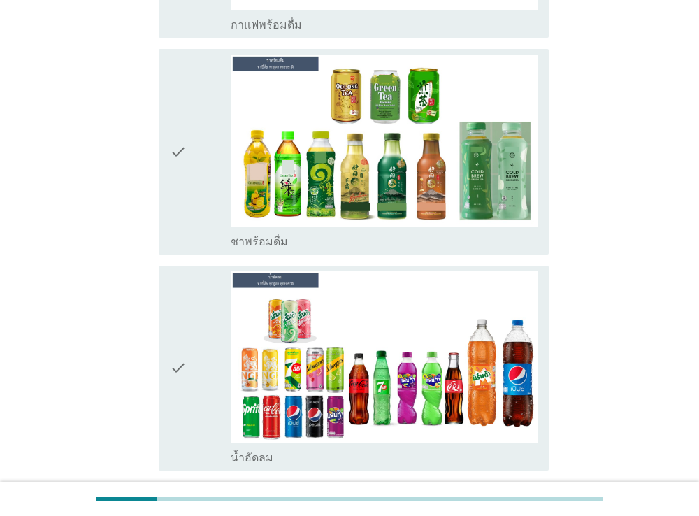
scroll to position [1529, 0]
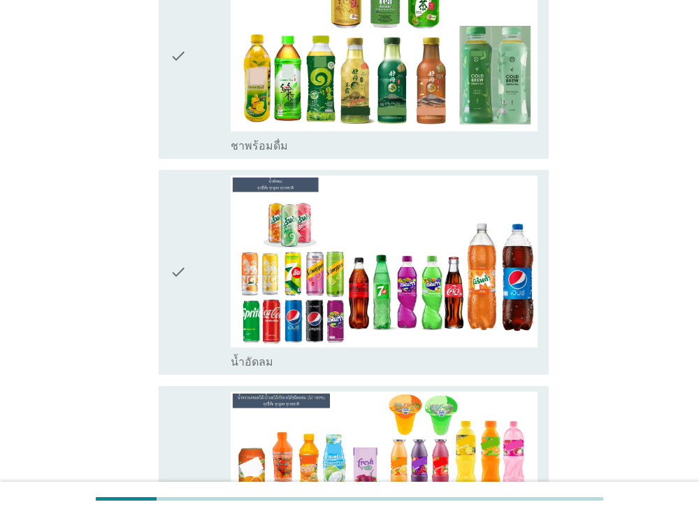
click at [179, 198] on icon "check" at bounding box center [178, 272] width 17 height 194
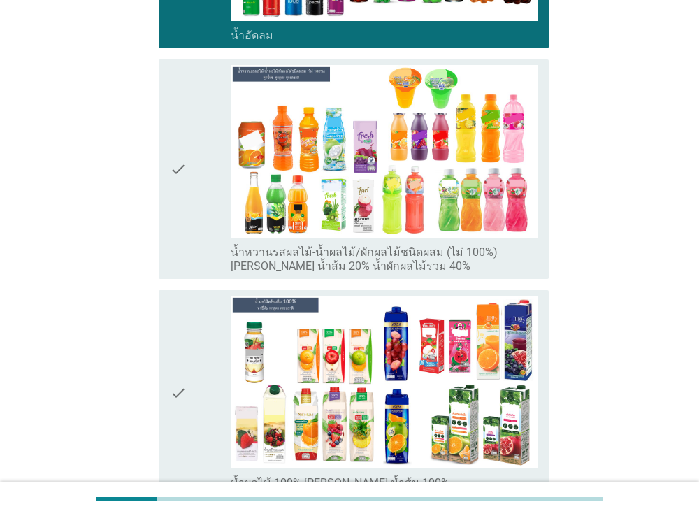
scroll to position [1932, 0]
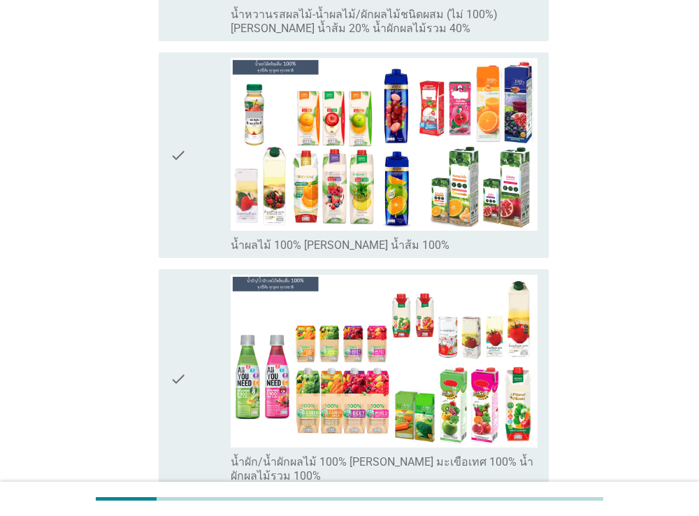
click at [180, 194] on icon "check" at bounding box center [178, 155] width 17 height 194
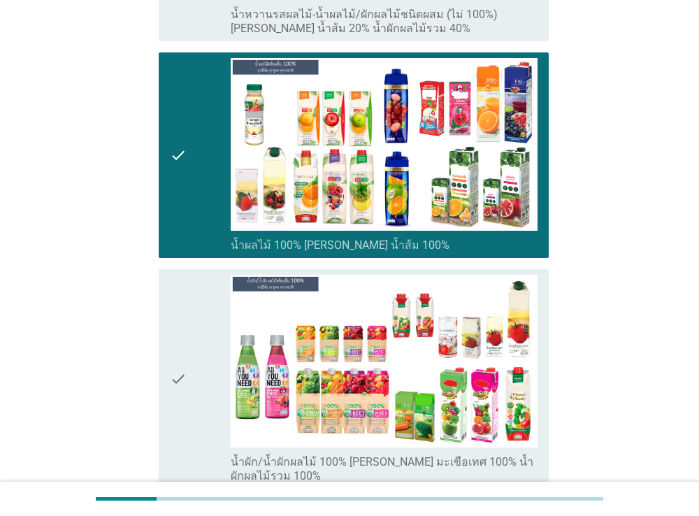
scroll to position [2334, 0]
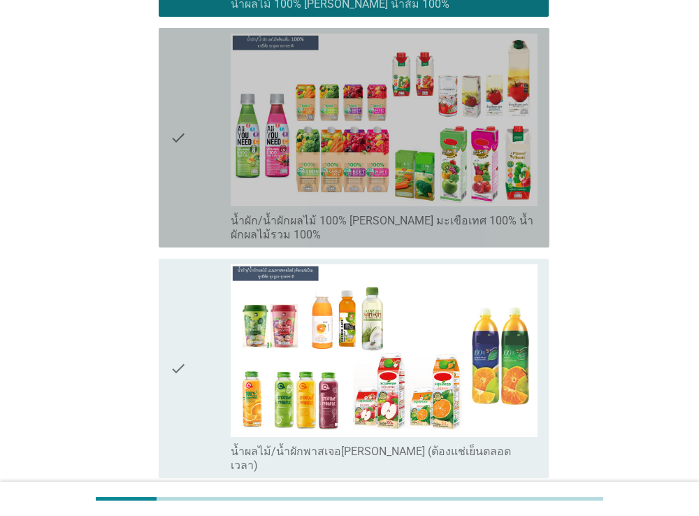
click at [187, 138] on div "check" at bounding box center [200, 138] width 61 height 208
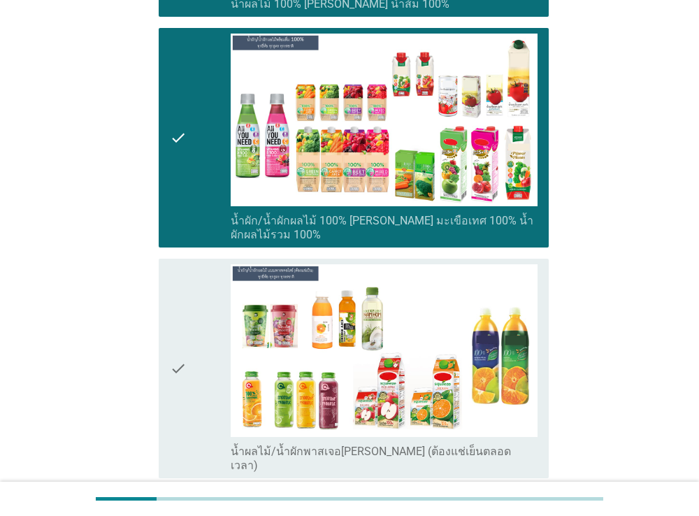
click at [170, 356] on icon "check" at bounding box center [178, 368] width 17 height 208
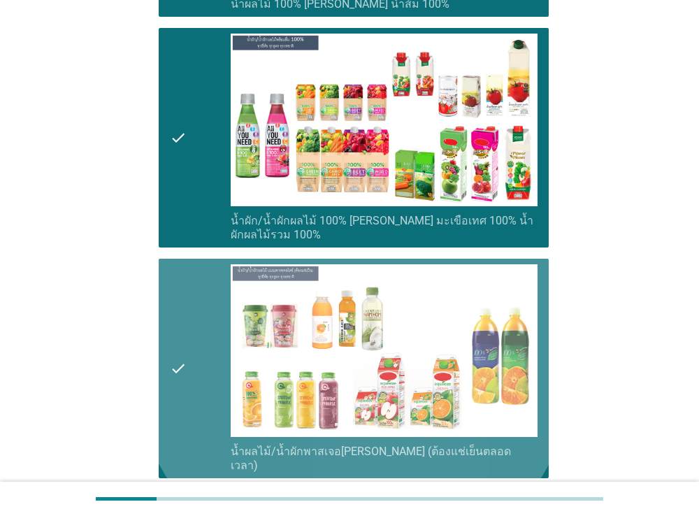
scroll to position [2737, 0]
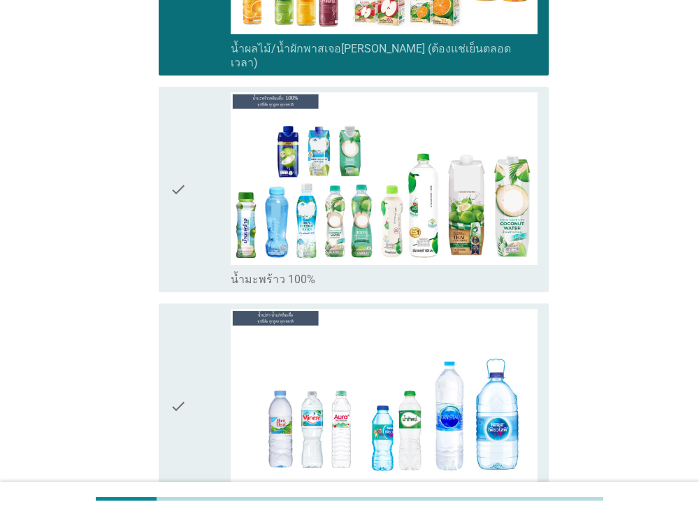
click at [180, 394] on icon "check" at bounding box center [178, 406] width 17 height 194
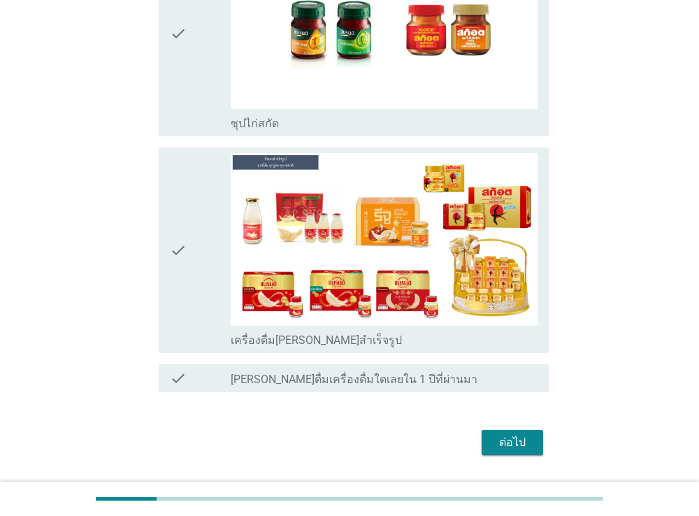
scroll to position [3330, 0]
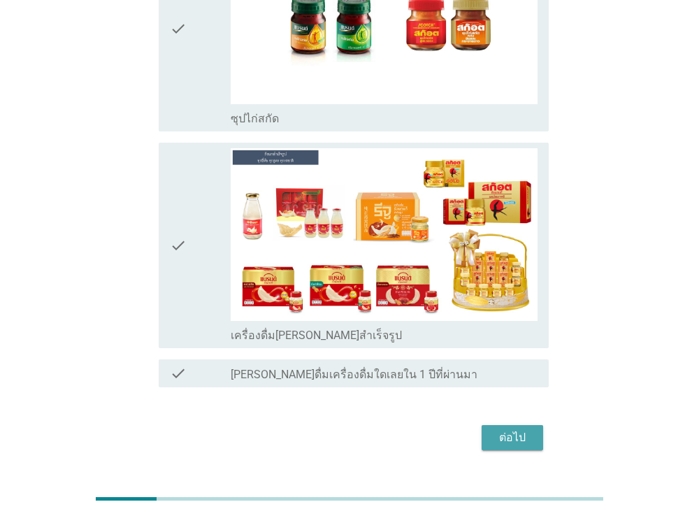
click at [521, 429] on div "ต่อไป" at bounding box center [512, 437] width 39 height 17
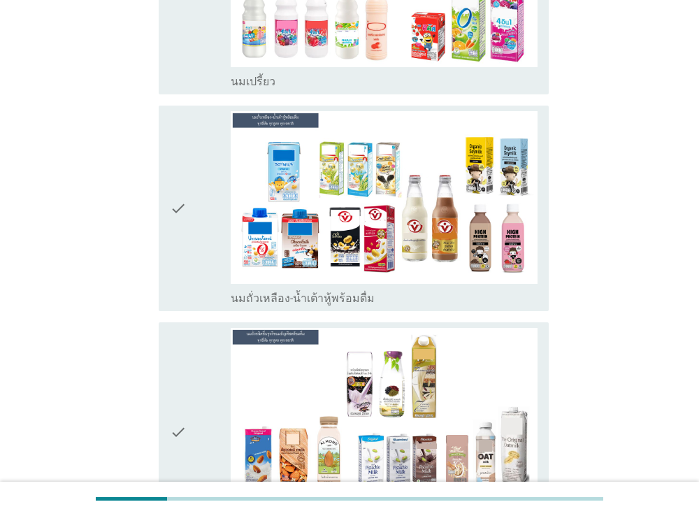
scroll to position [483, 0]
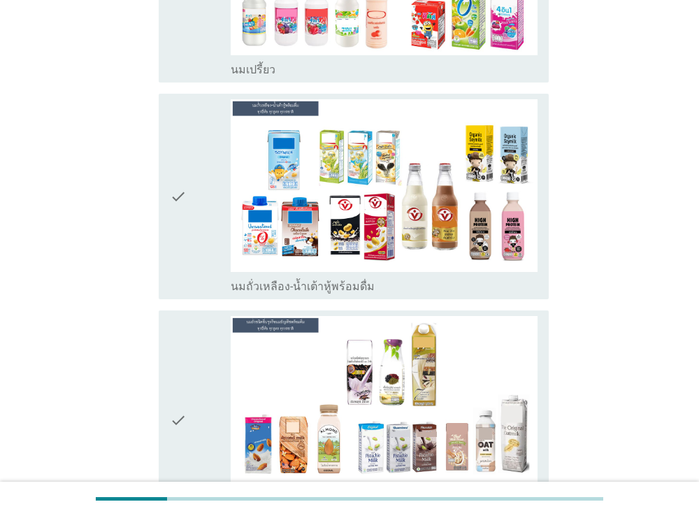
click at [198, 211] on div "check" at bounding box center [200, 196] width 61 height 194
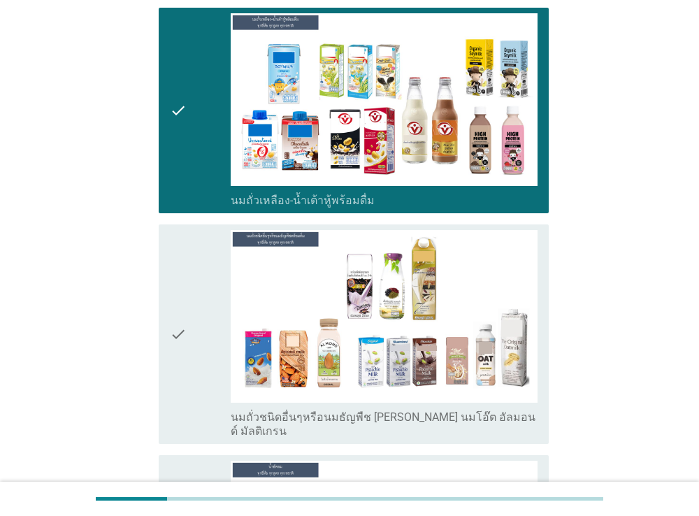
scroll to position [724, 0]
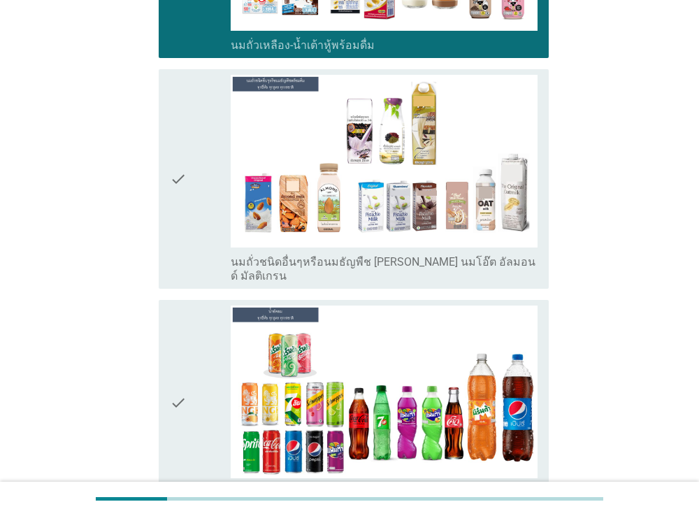
click at [197, 203] on div "check" at bounding box center [200, 179] width 61 height 208
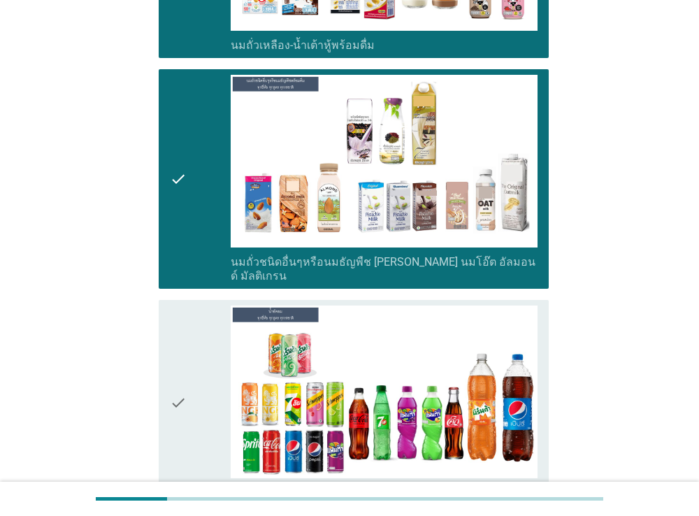
scroll to position [966, 0]
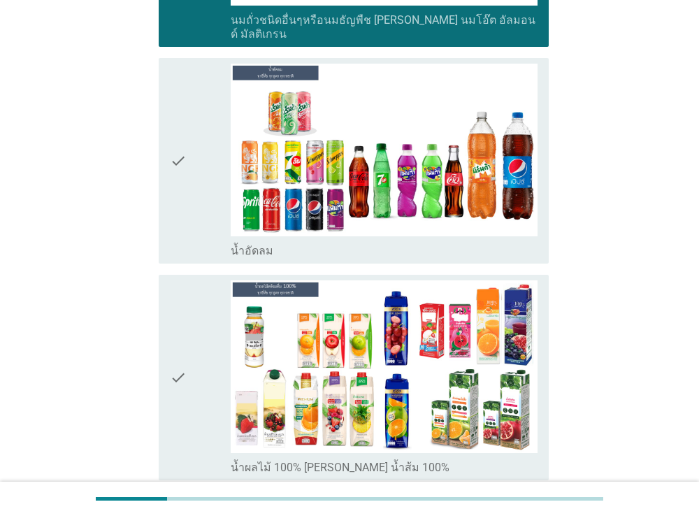
click at [196, 187] on div "check" at bounding box center [200, 161] width 61 height 194
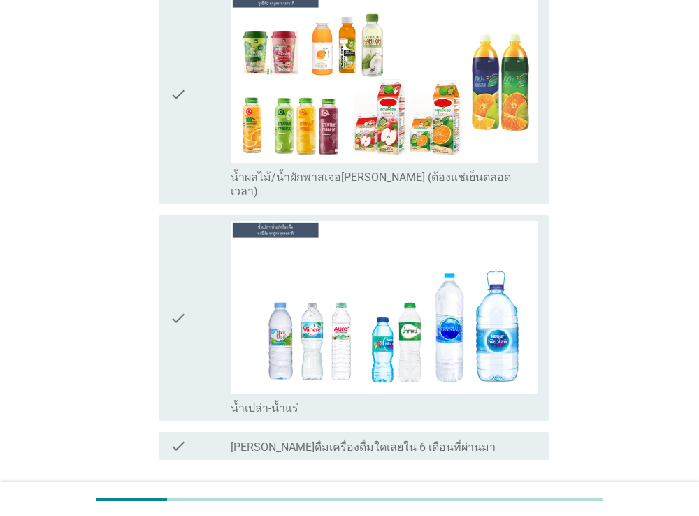
scroll to position [1778, 0]
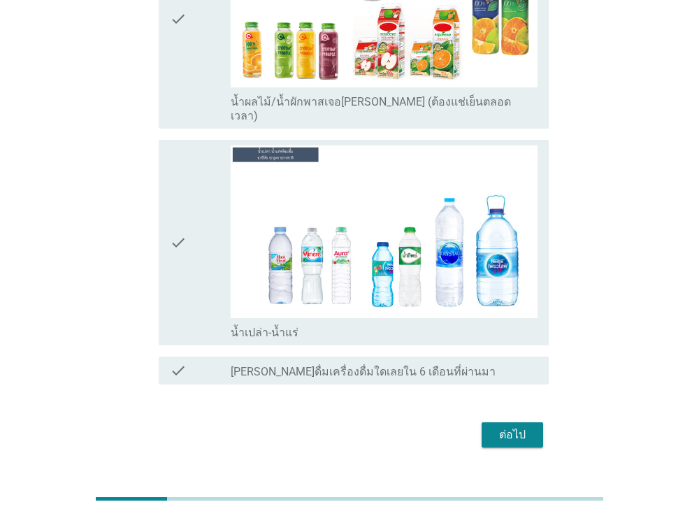
click at [195, 186] on div "check" at bounding box center [200, 242] width 61 height 194
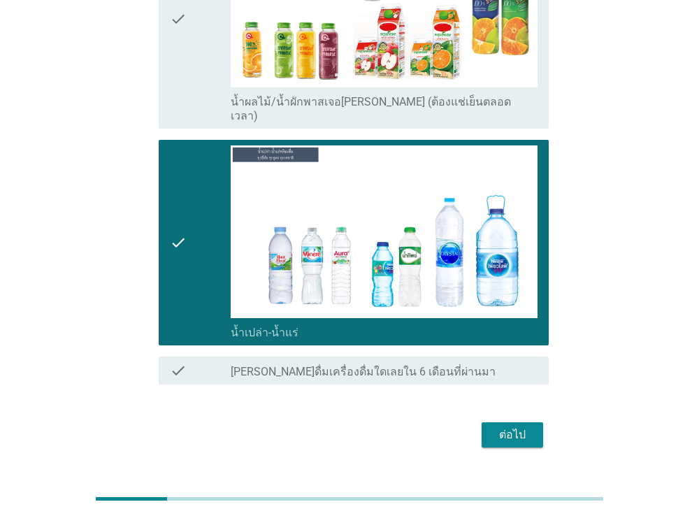
click at [519, 426] on div "ต่อไป" at bounding box center [512, 434] width 39 height 17
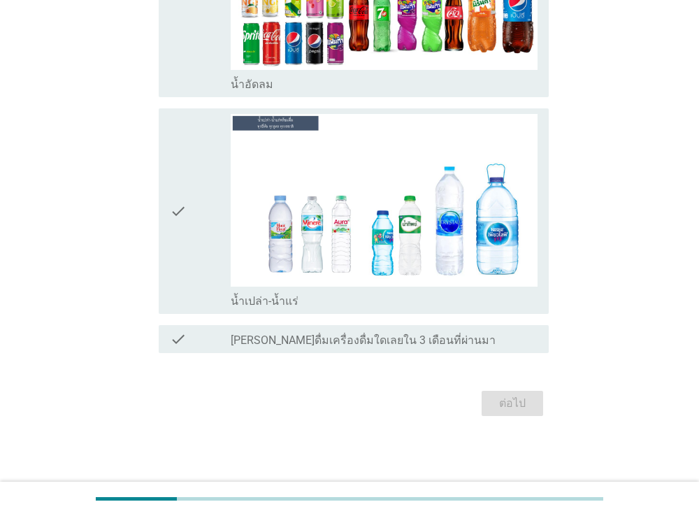
scroll to position [0, 0]
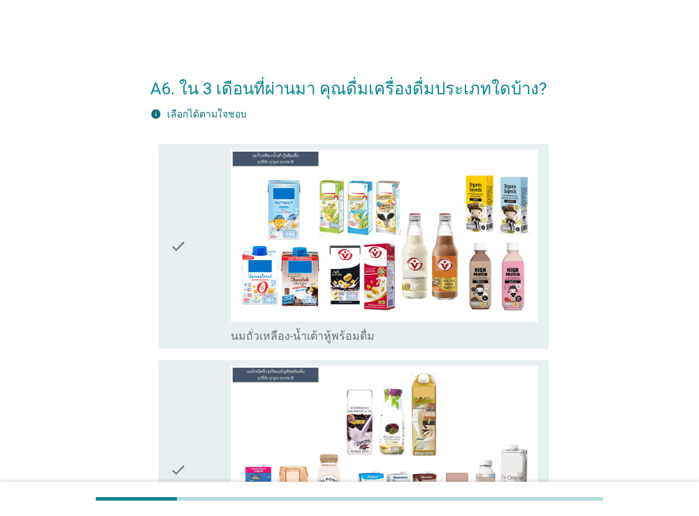
click at [174, 242] on icon "check" at bounding box center [178, 247] width 17 height 194
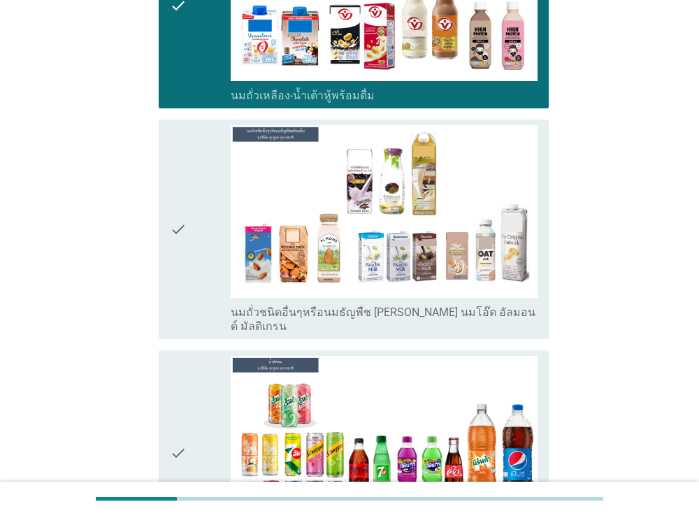
scroll to position [241, 0]
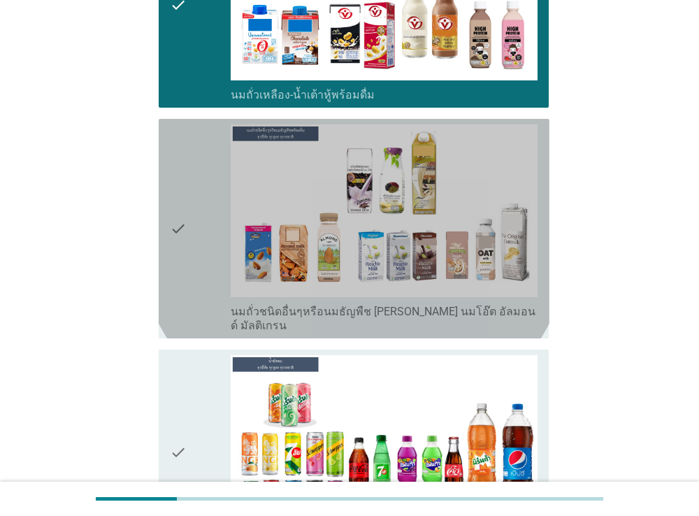
click at [175, 236] on icon "check" at bounding box center [178, 228] width 17 height 208
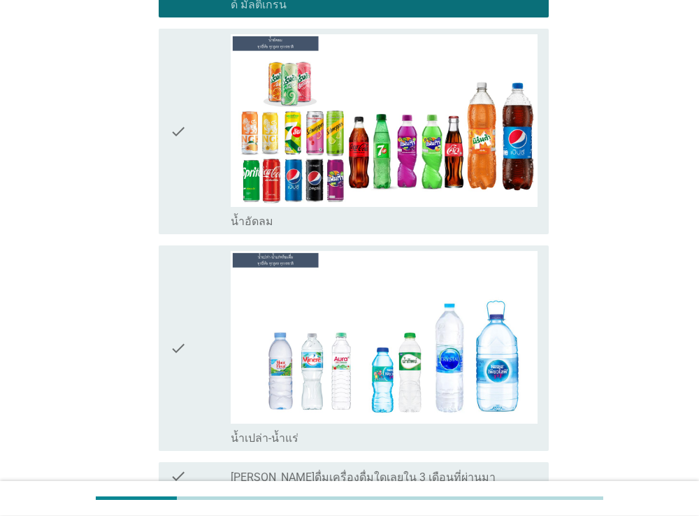
scroll to position [563, 0]
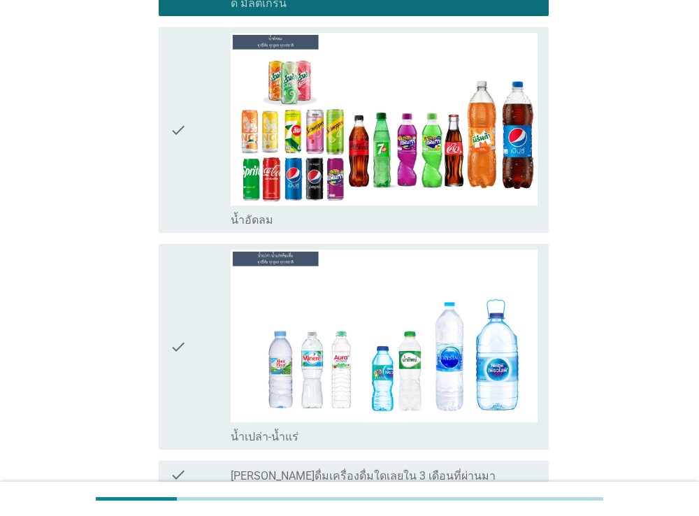
click at [178, 169] on icon "check" at bounding box center [178, 130] width 17 height 194
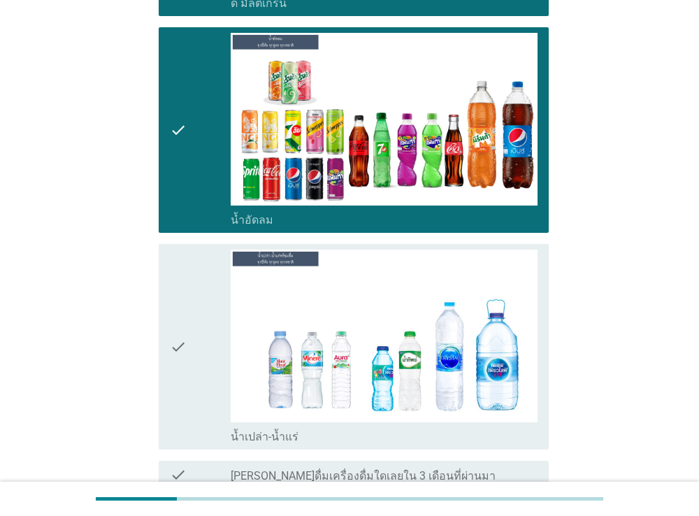
click at [196, 305] on div "check" at bounding box center [200, 346] width 61 height 194
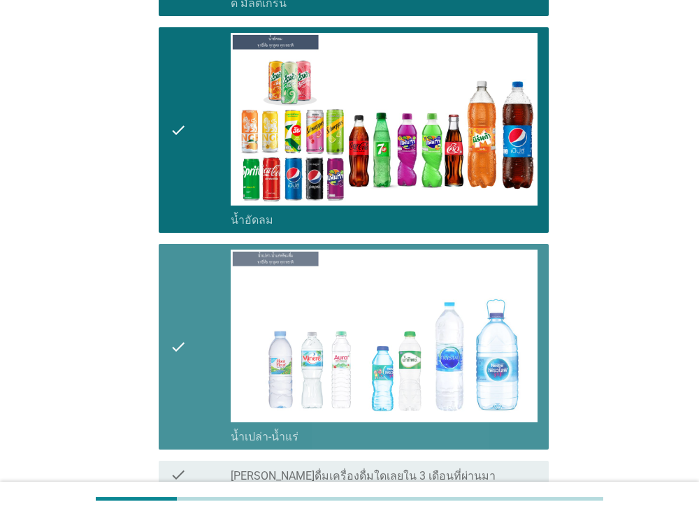
scroll to position [683, 0]
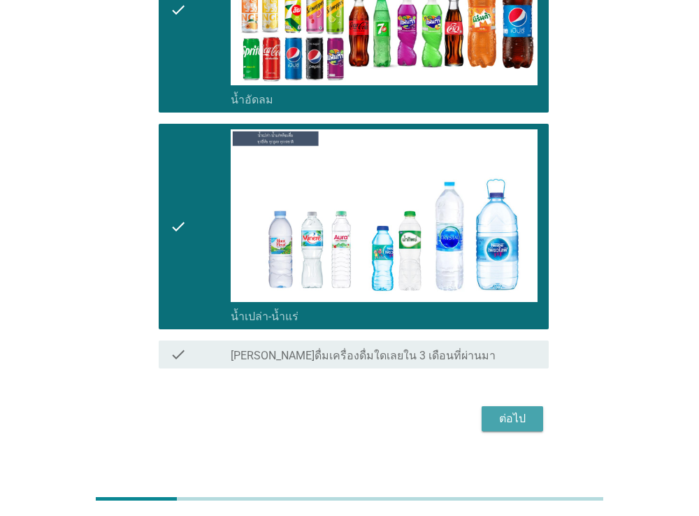
click at [535, 406] on button "ต่อไป" at bounding box center [512, 418] width 61 height 25
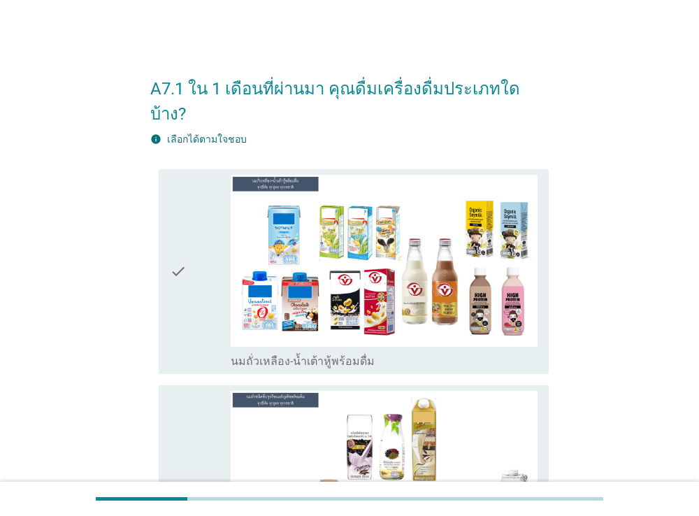
click at [182, 215] on icon "check" at bounding box center [178, 272] width 17 height 194
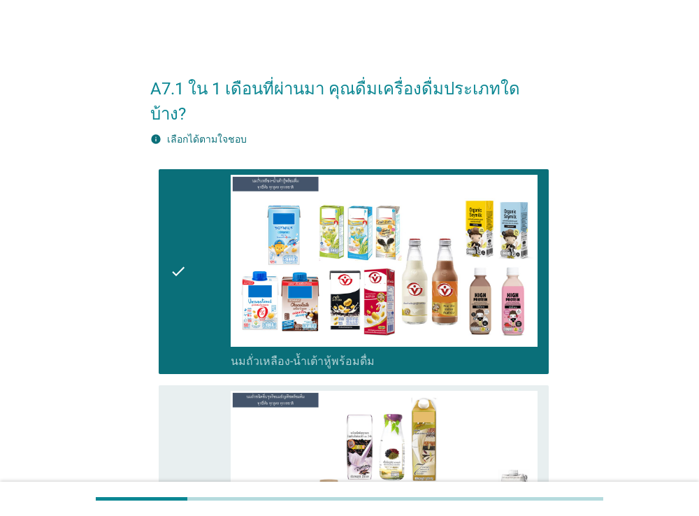
click at [199, 391] on div "check" at bounding box center [200, 495] width 61 height 208
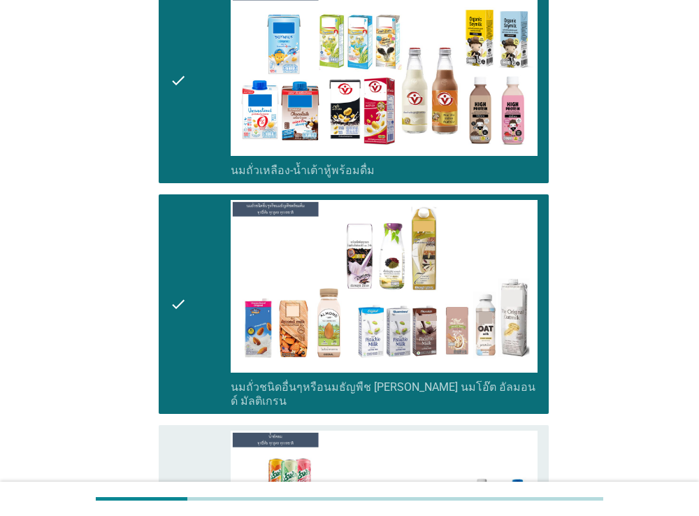
scroll to position [483, 0]
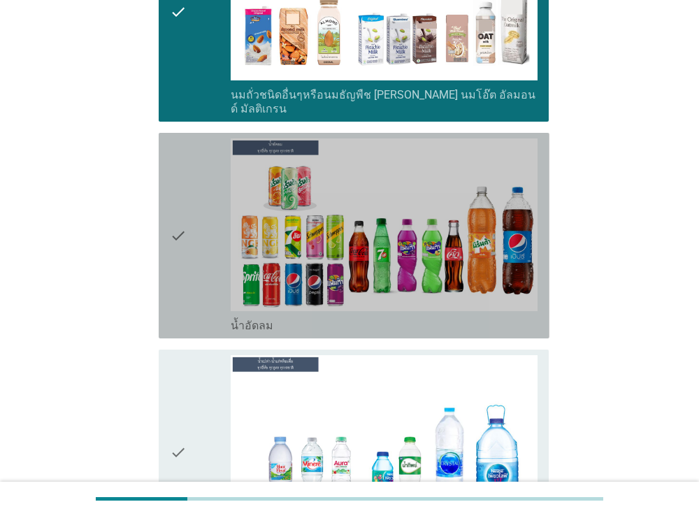
drag, startPoint x: 178, startPoint y: 240, endPoint x: 189, endPoint y: 337, distance: 97.1
click at [178, 240] on icon "check" at bounding box center [178, 235] width 17 height 194
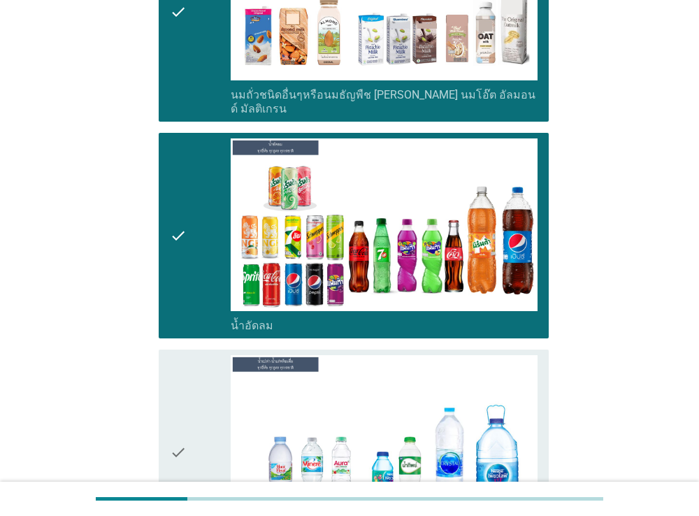
click at [194, 400] on div "check" at bounding box center [200, 452] width 61 height 194
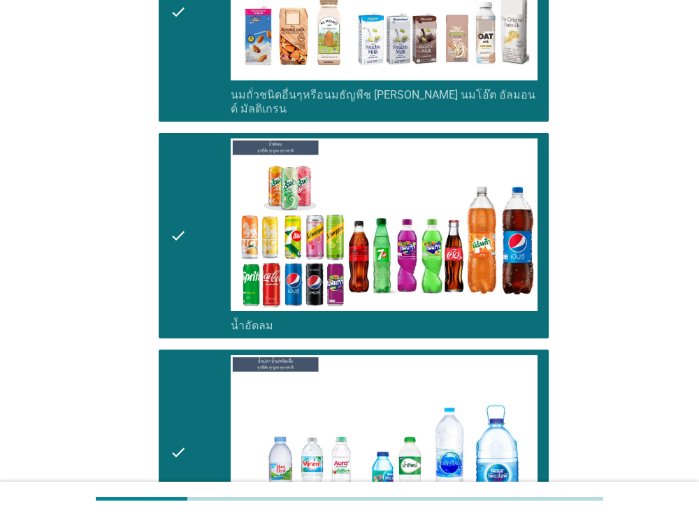
scroll to position [683, 0]
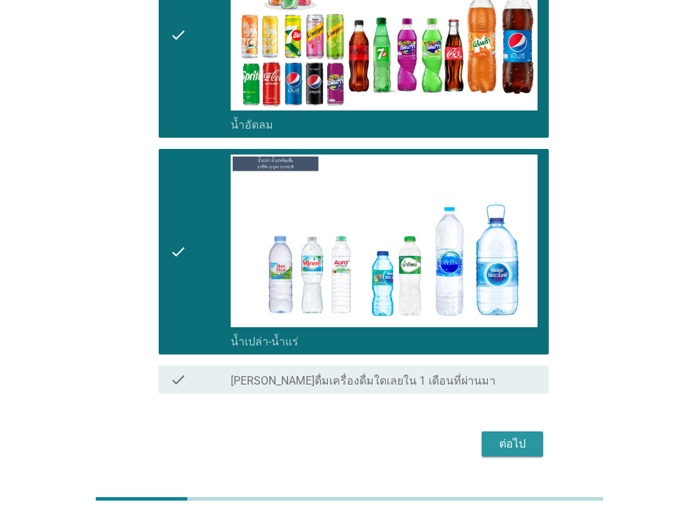
click at [491, 431] on button "ต่อไป" at bounding box center [512, 443] width 61 height 25
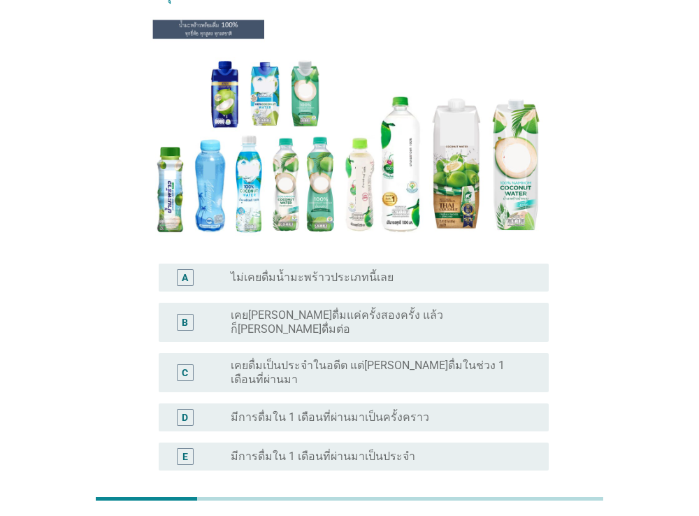
scroll to position [161, 0]
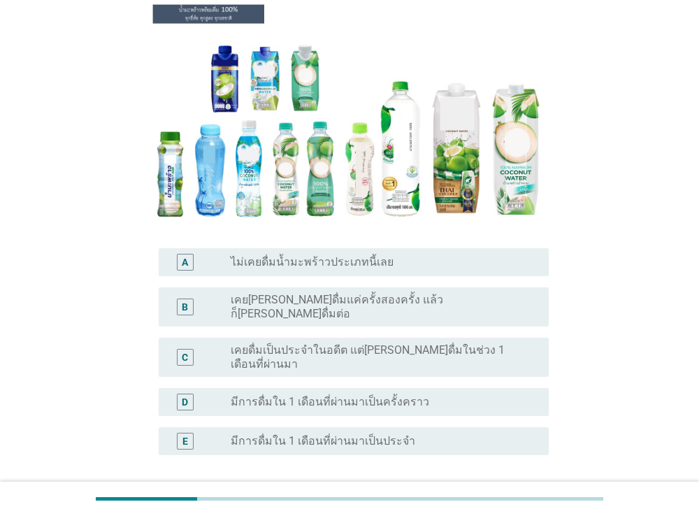
click at [313, 293] on label "เคย[PERSON_NAME]ดื่มแค่ครั้งสองครั้ง แล้วก็[PERSON_NAME]ดื่มต่อ" at bounding box center [379, 307] width 296 height 28
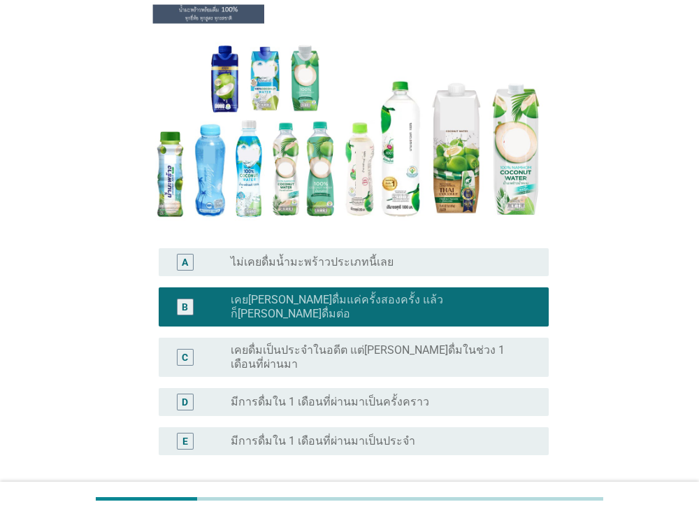
click at [525, 514] on div "ต่อไป" at bounding box center [512, 522] width 39 height 17
